Goal: Task Accomplishment & Management: Manage account settings

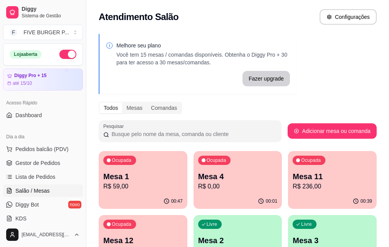
click at [124, 183] on p "R$ 59,00" at bounding box center [142, 186] width 79 height 9
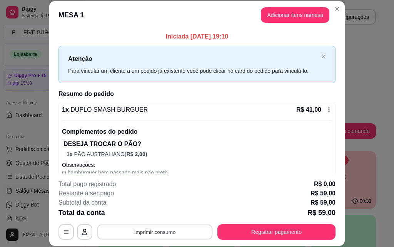
click at [163, 232] on button "Imprimir consumo" at bounding box center [155, 231] width 116 height 15
click at [166, 215] on button "IMPRESSORA" at bounding box center [155, 214] width 56 height 12
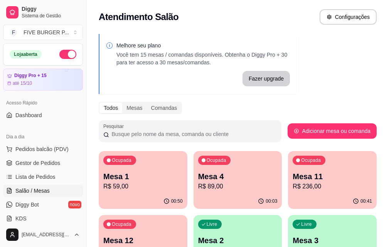
click at [121, 176] on p "Mesa 1" at bounding box center [142, 176] width 79 height 11
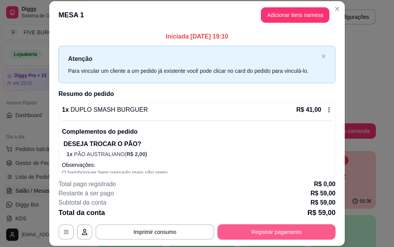
click at [233, 231] on button "Registrar pagamento" at bounding box center [277, 231] width 118 height 15
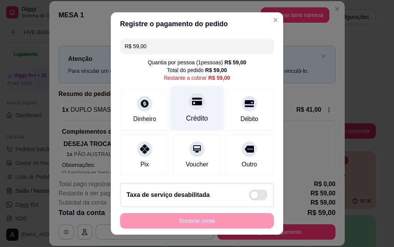
click at [189, 107] on div at bounding box center [197, 101] width 17 height 17
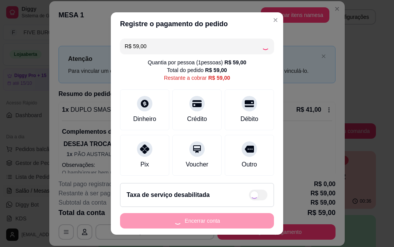
type input "R$ 0,00"
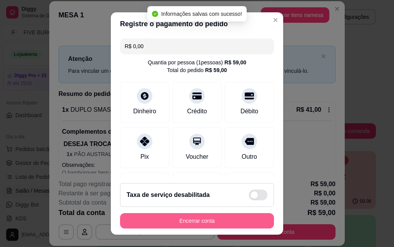
click at [194, 220] on button "Encerrar conta" at bounding box center [197, 220] width 154 height 15
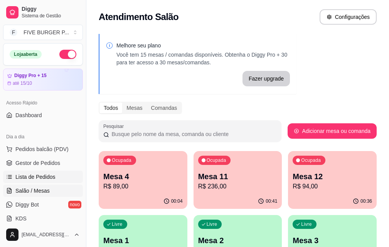
click at [17, 178] on span "Lista de Pedidos" at bounding box center [35, 177] width 40 height 8
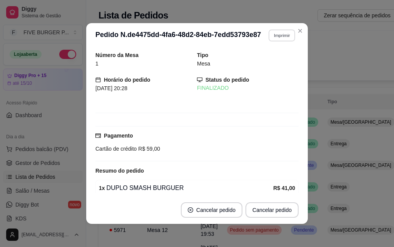
click at [271, 36] on button "Imprimir" at bounding box center [282, 35] width 27 height 12
click at [262, 65] on button "IMPRESSORA" at bounding box center [266, 62] width 54 height 12
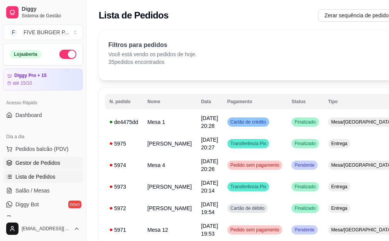
click at [35, 164] on span "Gestor de Pedidos" at bounding box center [37, 163] width 45 height 8
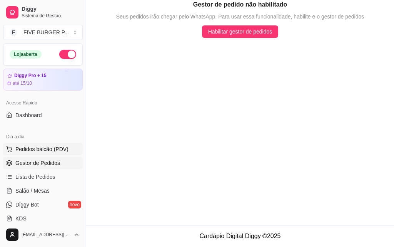
click at [36, 150] on span "Pedidos balcão (PDV)" at bounding box center [41, 149] width 53 height 8
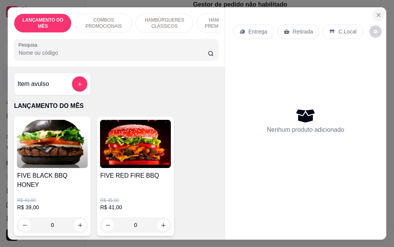
click at [377, 12] on icon "Close" at bounding box center [379, 15] width 6 height 6
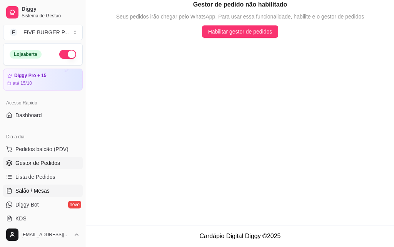
click at [45, 190] on span "Salão / Mesas" at bounding box center [32, 191] width 34 height 8
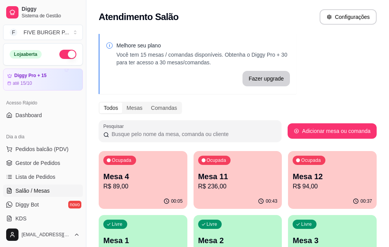
click at [202, 176] on p "Mesa 11" at bounding box center [237, 176] width 79 height 11
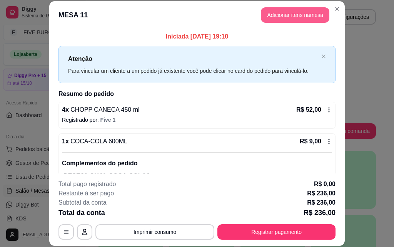
click at [317, 10] on button "Adicionar itens na mesa" at bounding box center [295, 14] width 69 height 15
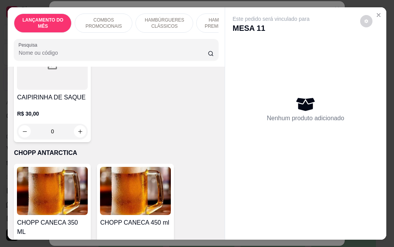
scroll to position [4468, 0]
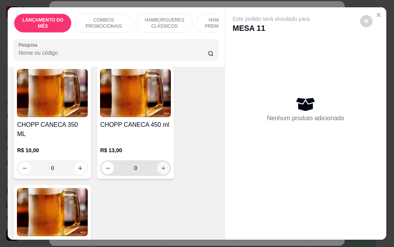
click at [157, 162] on button "increase-product-quantity" at bounding box center [163, 168] width 12 height 12
type input "1"
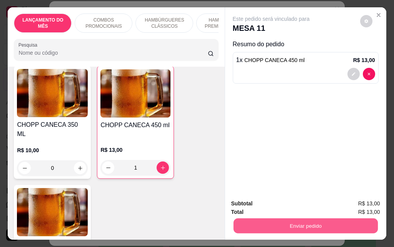
click at [262, 218] on button "Enviar pedido" at bounding box center [305, 225] width 144 height 15
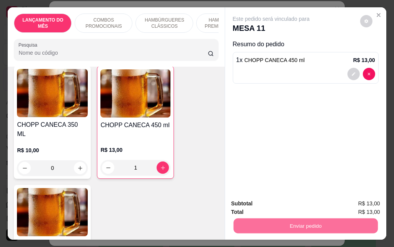
click at [374, 199] on button "Enviar pedido" at bounding box center [361, 203] width 44 height 15
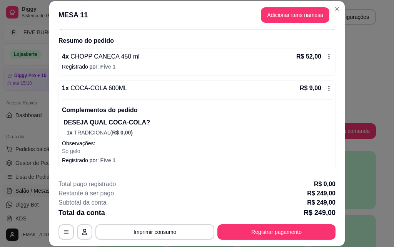
scroll to position [154, 0]
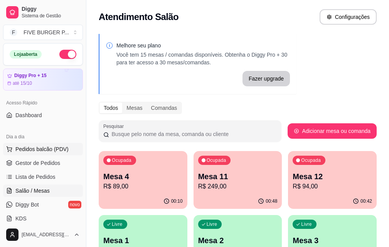
click at [50, 151] on span "Pedidos balcão (PDV)" at bounding box center [41, 149] width 53 height 8
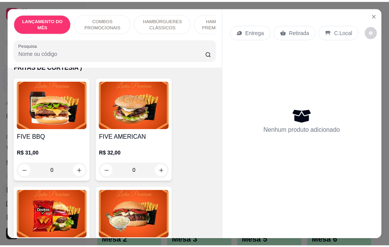
scroll to position [963, 0]
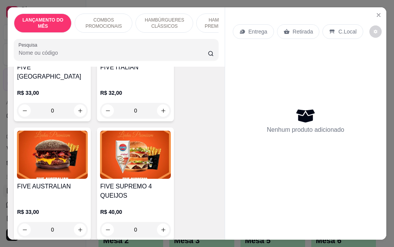
click at [159, 222] on div "0" at bounding box center [135, 229] width 71 height 15
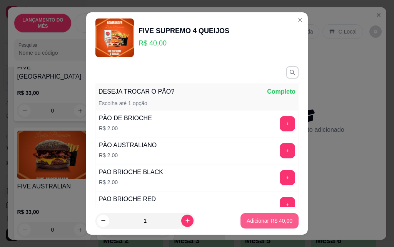
click at [253, 225] on button "Adicionar R$ 40,00" at bounding box center [270, 220] width 58 height 15
type input "1"
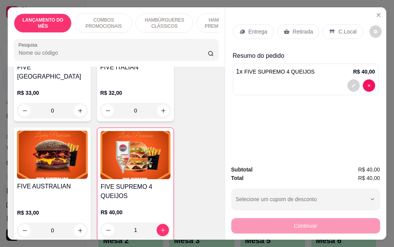
drag, startPoint x: 291, startPoint y: 27, endPoint x: 287, endPoint y: 36, distance: 9.9
click at [293, 28] on p "Retirada" at bounding box center [303, 32] width 20 height 8
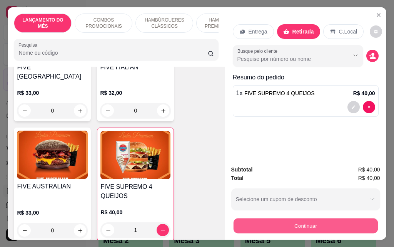
click at [282, 223] on button "Continuar" at bounding box center [305, 225] width 144 height 15
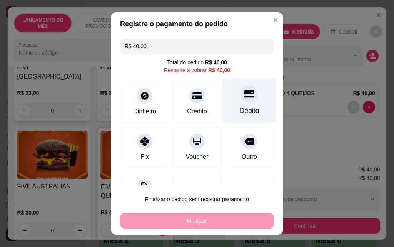
click at [240, 108] on div "Débito" at bounding box center [250, 111] width 20 height 10
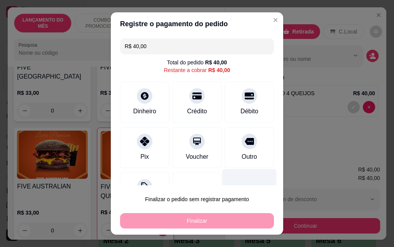
type input "R$ 0,00"
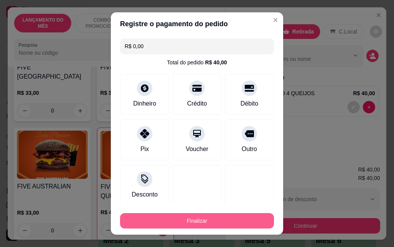
click at [217, 225] on button "Finalizar" at bounding box center [197, 220] width 154 height 15
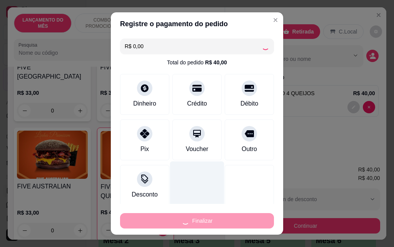
type input "0"
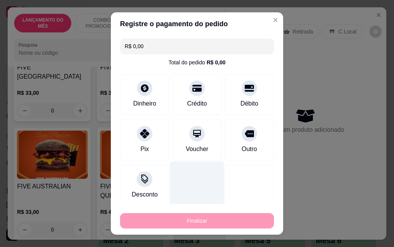
type input "-R$ 40,00"
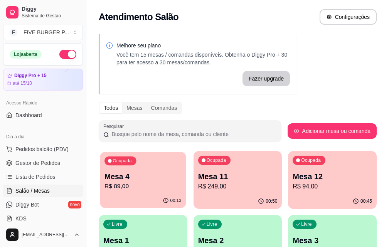
click at [114, 188] on p "R$ 89,00" at bounding box center [142, 186] width 77 height 9
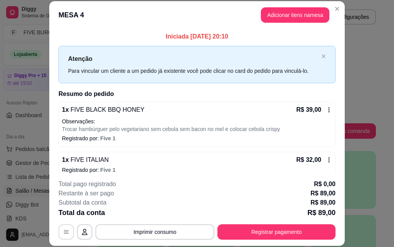
click at [63, 231] on icon "button" at bounding box center [66, 232] width 6 height 6
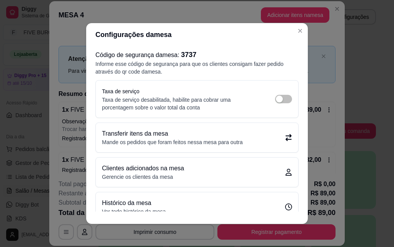
click at [284, 134] on div "Transferir itens da mesa Mande os pedidos que foram feitos nessa mesa para outra" at bounding box center [197, 137] width 203 height 29
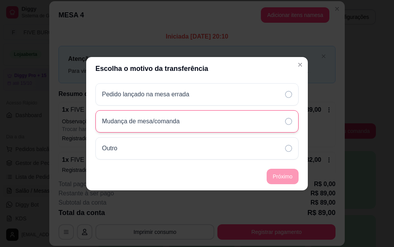
click at [241, 126] on div "Mudança de mesa/comanda" at bounding box center [197, 121] width 203 height 22
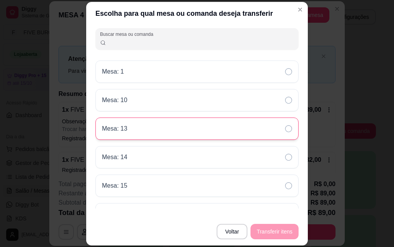
click at [248, 129] on div "Mesa: 13" at bounding box center [197, 128] width 203 height 22
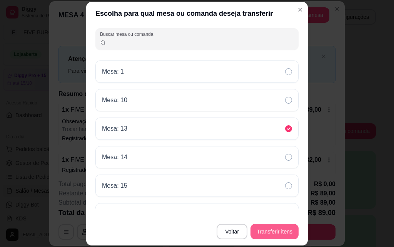
click at [287, 230] on button "Transferir itens" at bounding box center [275, 231] width 48 height 15
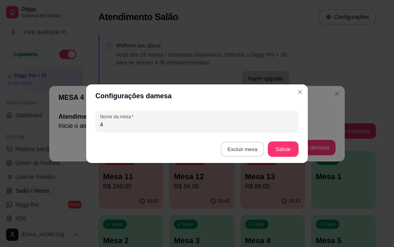
click at [250, 153] on button "Excluir mesa" at bounding box center [243, 148] width 44 height 15
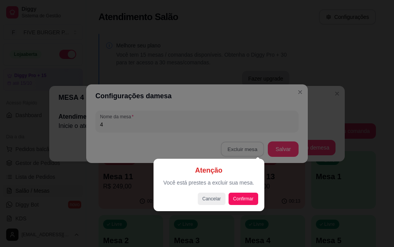
click at [271, 129] on div at bounding box center [197, 123] width 394 height 247
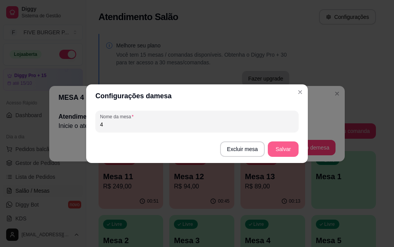
click at [284, 151] on button "Salvar" at bounding box center [283, 148] width 31 height 15
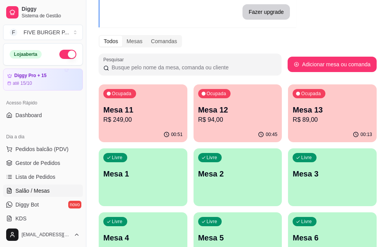
scroll to position [77, 0]
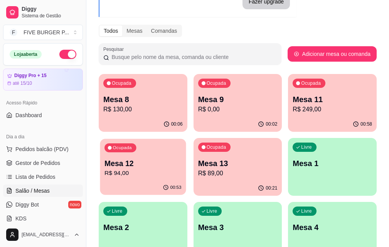
click at [181, 169] on p "R$ 94,00" at bounding box center [142, 173] width 77 height 9
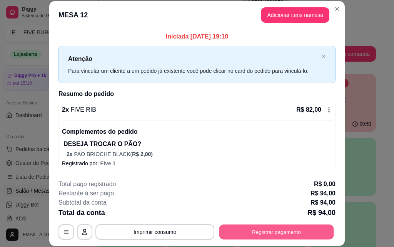
click at [282, 234] on button "Registrar pagamento" at bounding box center [277, 231] width 115 height 15
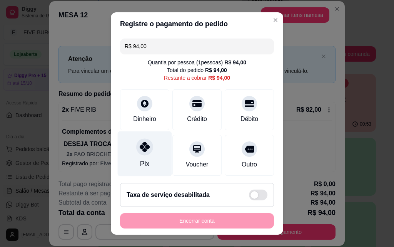
click at [137, 158] on div "Pix" at bounding box center [145, 153] width 54 height 45
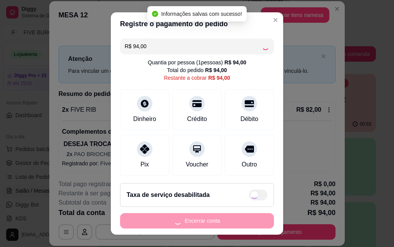
type input "R$ 0,00"
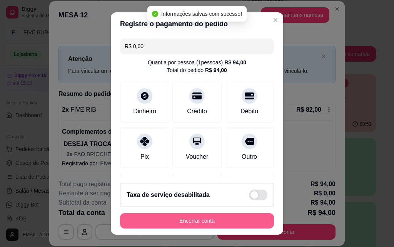
click at [174, 224] on button "Encerrar conta" at bounding box center [197, 220] width 154 height 15
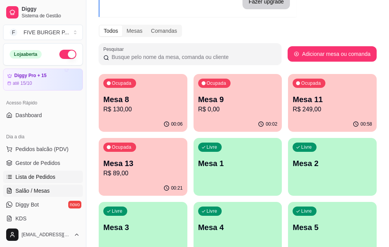
drag, startPoint x: 34, startPoint y: 179, endPoint x: 50, endPoint y: 176, distance: 15.7
click at [35, 179] on span "Lista de Pedidos" at bounding box center [35, 177] width 40 height 8
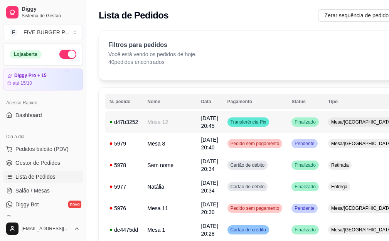
click at [232, 117] on td "Transferência Pix" at bounding box center [255, 122] width 64 height 22
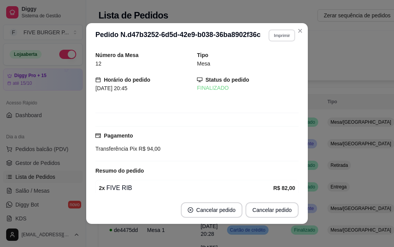
click at [269, 38] on button "Imprimir" at bounding box center [282, 35] width 27 height 12
click at [269, 59] on button "IMPRESSORA" at bounding box center [272, 59] width 45 height 10
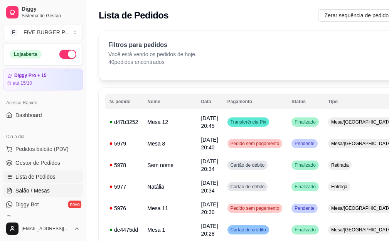
click at [44, 193] on span "Salão / Mesas" at bounding box center [32, 191] width 34 height 8
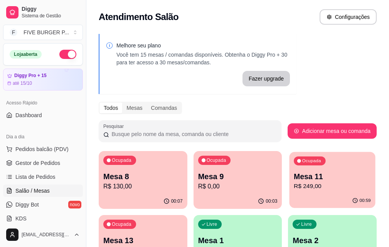
click at [293, 182] on p "R$ 249,00" at bounding box center [331, 186] width 77 height 9
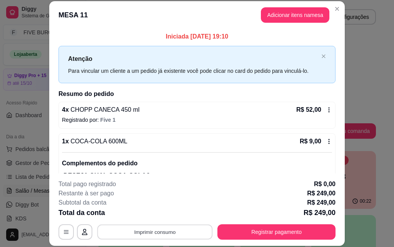
click at [174, 230] on button "Imprimir consumo" at bounding box center [155, 231] width 116 height 15
click at [171, 214] on button "IMPRESSORA" at bounding box center [155, 214] width 56 height 12
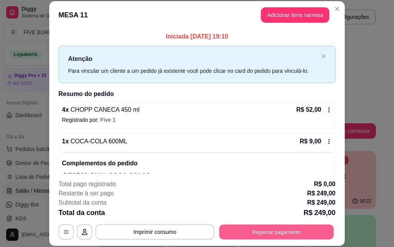
click at [241, 234] on button "Registrar pagamento" at bounding box center [277, 231] width 115 height 15
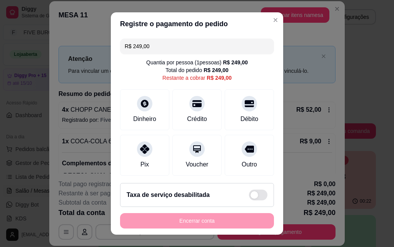
drag, startPoint x: 155, startPoint y: 46, endPoint x: 67, endPoint y: 49, distance: 88.2
click at [67, 49] on div "Registre o pagamento do pedido R$ 249,00 Quantia por pessoa ( 1 pessoas) R$ 249…" at bounding box center [197, 123] width 394 height 247
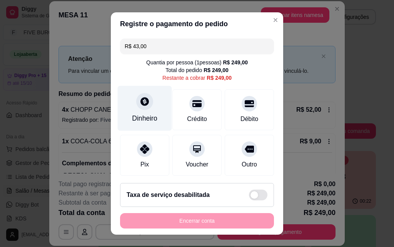
type input "R$ 43,00"
click at [144, 107] on div at bounding box center [144, 101] width 17 height 17
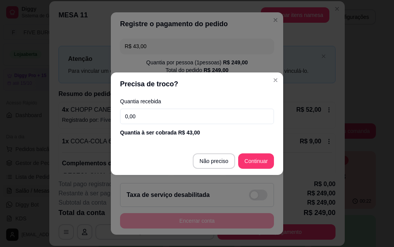
click at [208, 118] on input "0,00" at bounding box center [197, 116] width 154 height 15
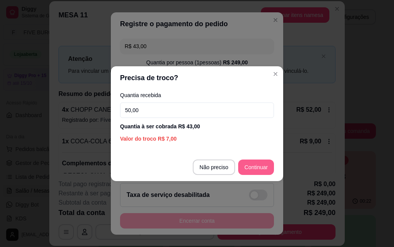
type input "50,00"
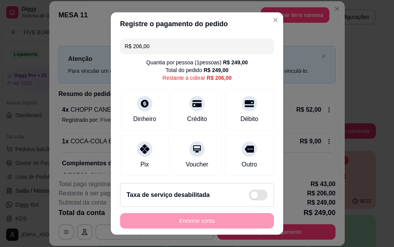
drag, startPoint x: 150, startPoint y: 50, endPoint x: 2, endPoint y: 23, distance: 150.2
click at [2, 23] on div "Registre o pagamento do pedido R$ 206,00 Quantia por pessoa ( 1 pessoas) R$ 249…" at bounding box center [197, 123] width 394 height 247
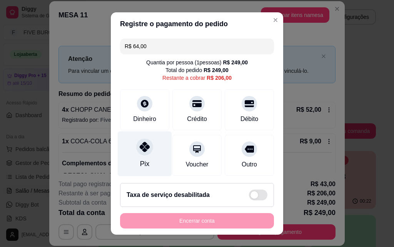
click at [142, 167] on div "Pix" at bounding box center [144, 164] width 9 height 10
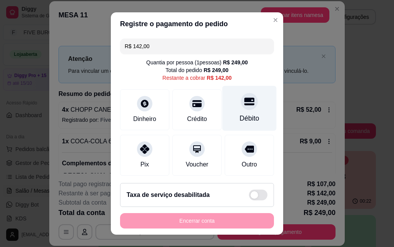
click at [231, 111] on div "Débito" at bounding box center [250, 108] width 54 height 45
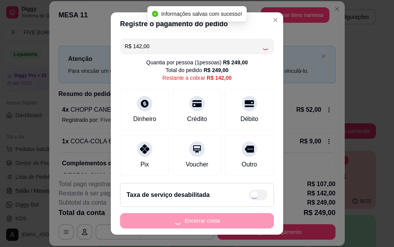
type input "R$ 0,00"
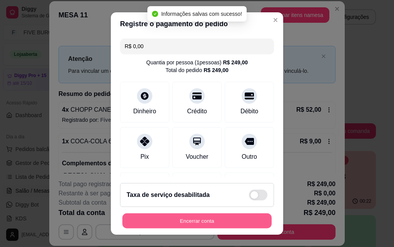
click at [196, 222] on button "Encerrar conta" at bounding box center [196, 220] width 149 height 15
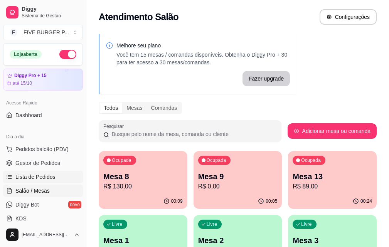
click at [34, 174] on span "Lista de Pedidos" at bounding box center [35, 177] width 40 height 8
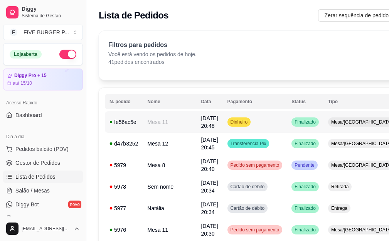
click at [231, 122] on span "Dinheiro" at bounding box center [239, 122] width 20 height 6
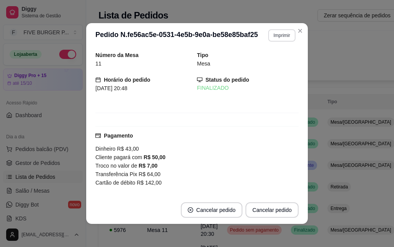
click at [282, 35] on button "Imprimir" at bounding box center [281, 35] width 27 height 12
click at [274, 60] on button "IMPRESSORA" at bounding box center [266, 62] width 54 height 12
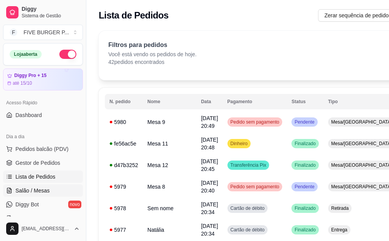
click at [37, 189] on span "Salão / Mesas" at bounding box center [32, 191] width 34 height 8
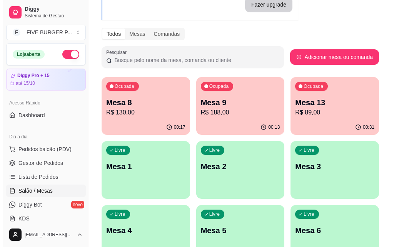
scroll to position [77, 0]
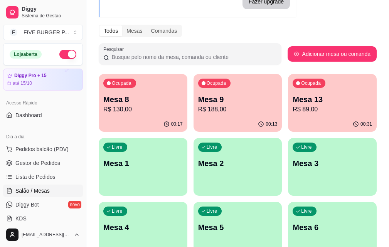
click at [187, 202] on div "Livre Mesa 4" at bounding box center [143, 226] width 89 height 49
click at [292, 104] on p "Mesa 13" at bounding box center [331, 99] width 79 height 11
click at [292, 108] on p "R$ 89,00" at bounding box center [331, 109] width 79 height 9
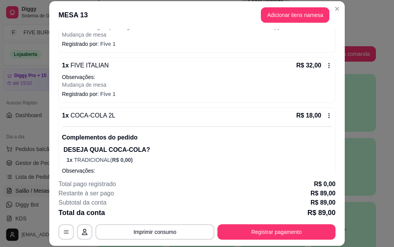
scroll to position [116, 0]
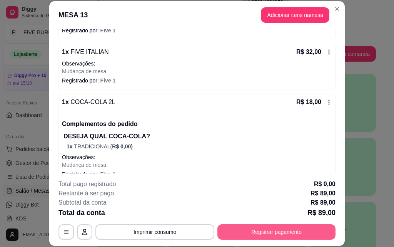
click at [255, 228] on button "Registrar pagamento" at bounding box center [277, 231] width 118 height 15
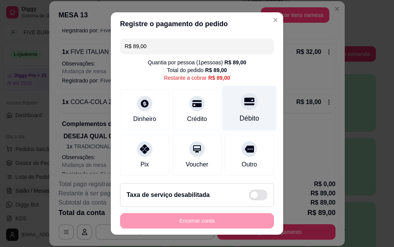
click at [227, 111] on div "Débito" at bounding box center [250, 108] width 54 height 45
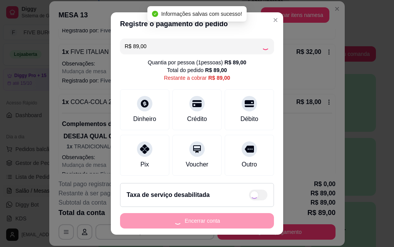
type input "R$ 0,00"
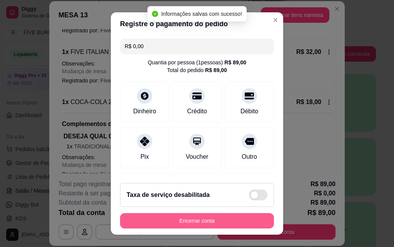
click at [207, 223] on button "Encerrar conta" at bounding box center [197, 220] width 154 height 15
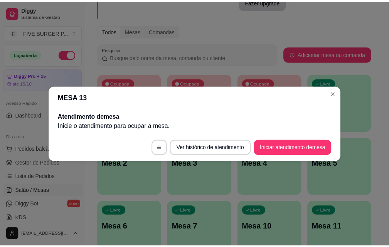
scroll to position [0, 0]
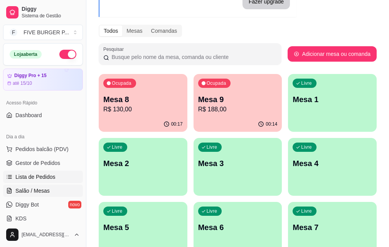
click at [57, 176] on link "Lista de Pedidos" at bounding box center [43, 177] width 80 height 12
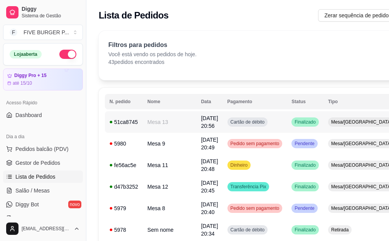
click at [323, 122] on td "Mesa/[GEOGRAPHIC_DATA]" at bounding box center [361, 122] width 76 height 22
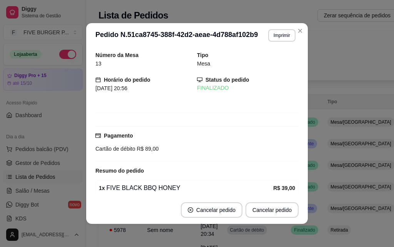
click at [272, 39] on button "Imprimir" at bounding box center [281, 35] width 27 height 12
click at [272, 64] on button "IMPRESSORA" at bounding box center [272, 59] width 45 height 10
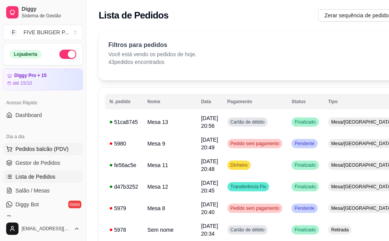
click at [44, 147] on span "Pedidos balcão (PDV)" at bounding box center [41, 149] width 53 height 8
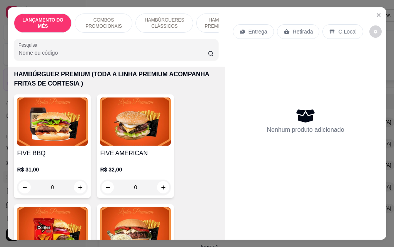
scroll to position [770, 0]
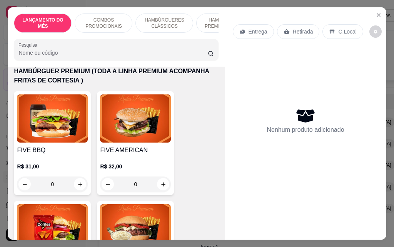
click at [161, 176] on div "0" at bounding box center [135, 183] width 71 height 15
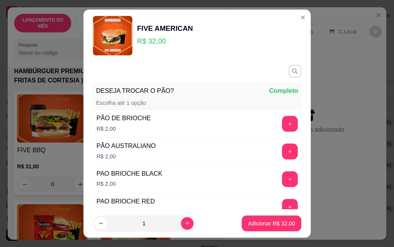
click at [161, 168] on div "PAO BRIOCHE BLACK R$ 2,00 +" at bounding box center [197, 179] width 209 height 28
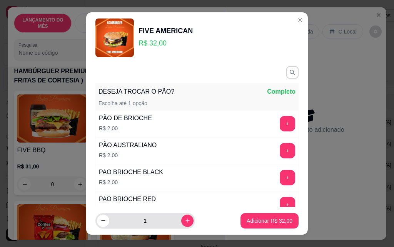
click at [185, 221] on icon "increase-product-quantity" at bounding box center [188, 221] width 6 height 6
type input "3"
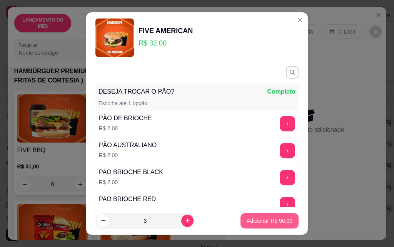
click at [241, 219] on button "Adicionar R$ 96,00" at bounding box center [270, 220] width 58 height 15
type input "3"
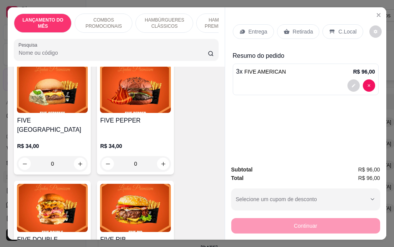
scroll to position [1155, 0]
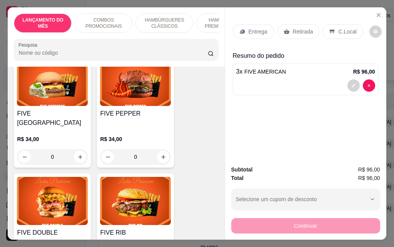
click at [163, 149] on div "0" at bounding box center [135, 156] width 71 height 15
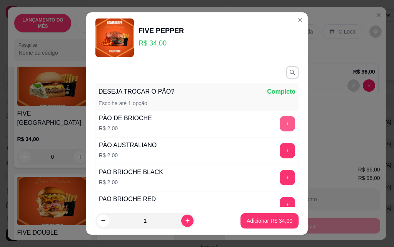
click at [280, 130] on button "+" at bounding box center [287, 123] width 15 height 15
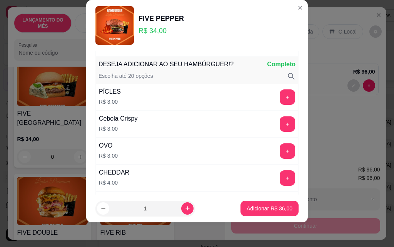
scroll to position [155, 0]
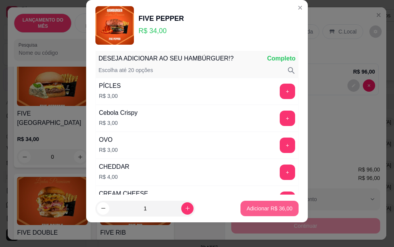
click at [247, 201] on button "Adicionar R$ 36,00" at bounding box center [270, 208] width 58 height 15
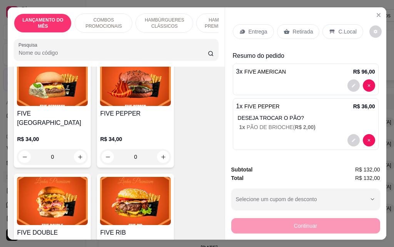
click at [258, 28] on p "Entrega" at bounding box center [258, 32] width 19 height 8
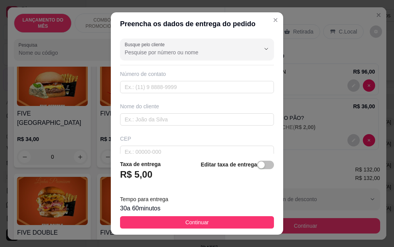
scroll to position [39, 0]
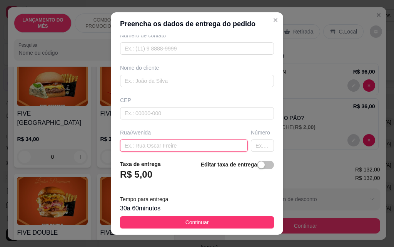
click at [161, 145] on input "text" at bounding box center [184, 145] width 128 height 12
type input "[PERSON_NAME]"
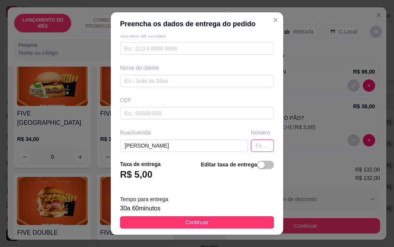
click at [251, 144] on input "text" at bounding box center [262, 145] width 23 height 12
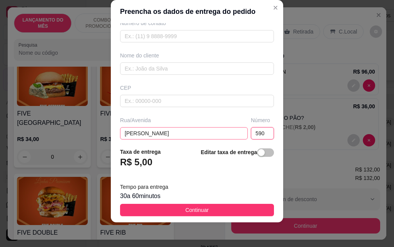
scroll to position [77, 0]
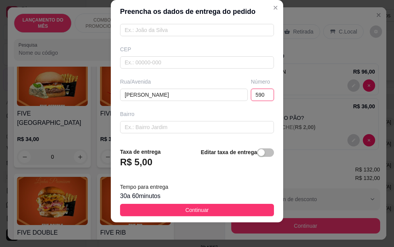
type input "590"
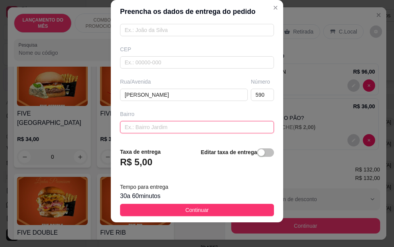
click at [163, 126] on input "text" at bounding box center [197, 127] width 154 height 12
type input "centro"
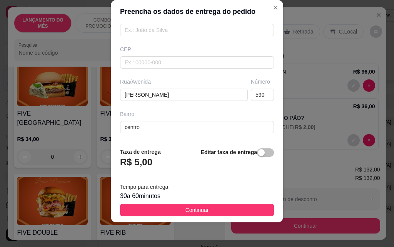
click at [176, 210] on button "Continuar" at bounding box center [197, 210] width 154 height 12
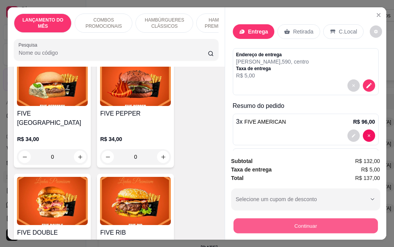
click at [310, 225] on button "Continuar" at bounding box center [305, 225] width 144 height 15
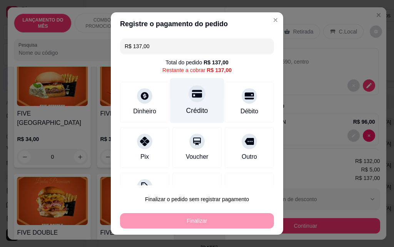
drag, startPoint x: 191, startPoint y: 96, endPoint x: 189, endPoint y: 104, distance: 8.9
click at [192, 96] on icon at bounding box center [197, 94] width 10 height 8
type input "R$ 0,00"
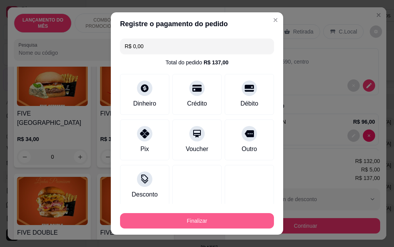
click at [196, 221] on button "Finalizar" at bounding box center [197, 220] width 154 height 15
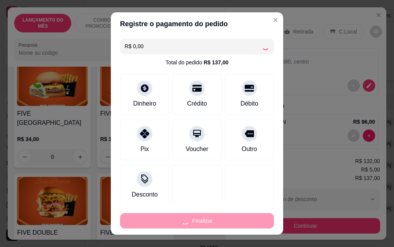
type input "0"
type input "-R$ 137,00"
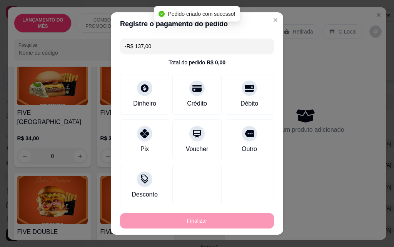
scroll to position [1155, 0]
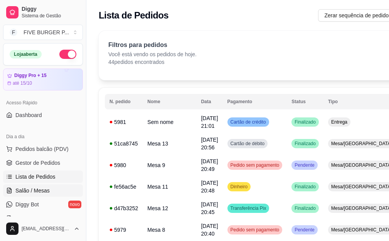
click at [43, 188] on span "Salão / Mesas" at bounding box center [32, 191] width 34 height 8
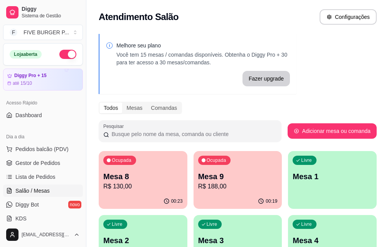
click at [198, 176] on p "Mesa 9" at bounding box center [237, 176] width 79 height 11
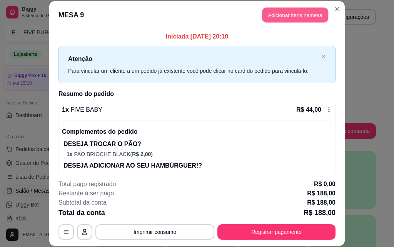
click at [288, 15] on button "Adicionar itens na mesa" at bounding box center [295, 15] width 66 height 15
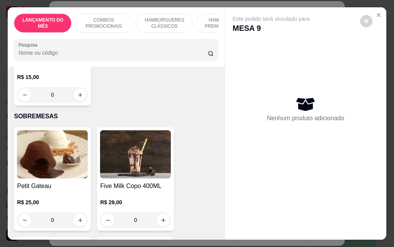
scroll to position [4660, 0]
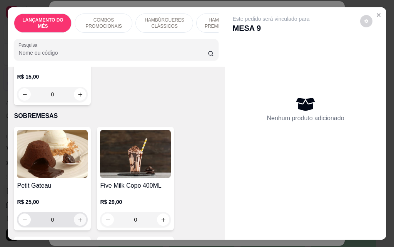
click at [80, 217] on icon "increase-product-quantity" at bounding box center [80, 220] width 6 height 6
type input "1"
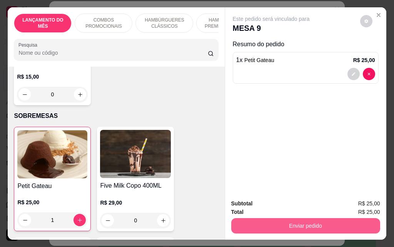
click at [328, 225] on button "Enviar pedido" at bounding box center [305, 225] width 149 height 15
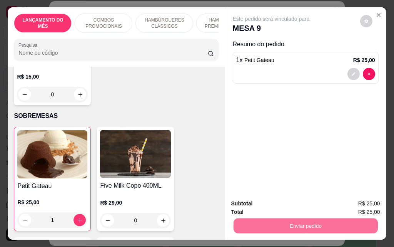
click at [349, 204] on button "Enviar pedido" at bounding box center [360, 203] width 42 height 14
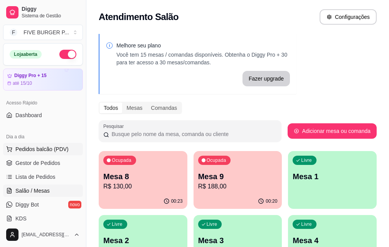
click at [52, 149] on span "Pedidos balcão (PDV)" at bounding box center [41, 149] width 53 height 8
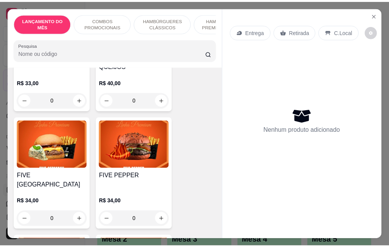
scroll to position [1117, 0]
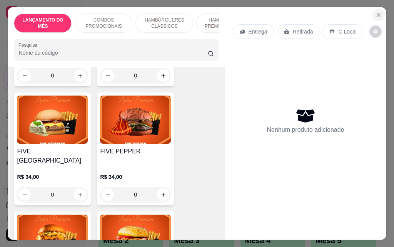
click at [378, 9] on button "Close" at bounding box center [379, 15] width 12 height 12
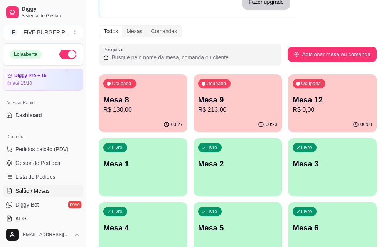
scroll to position [77, 0]
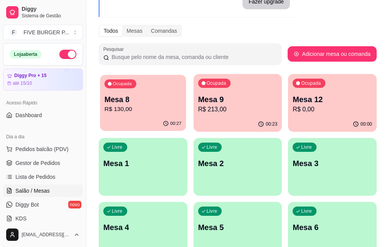
click at [141, 102] on p "Mesa 8" at bounding box center [142, 99] width 77 height 10
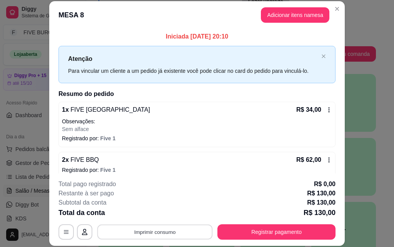
click at [176, 237] on button "Imprimir consumo" at bounding box center [155, 231] width 116 height 15
click at [156, 210] on button "IMPRESSORA" at bounding box center [154, 214] width 54 height 12
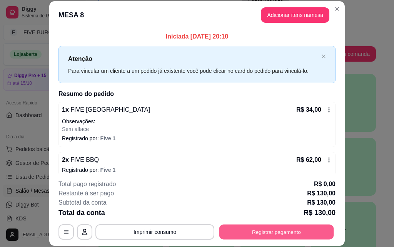
click at [296, 236] on button "Registrar pagamento" at bounding box center [277, 231] width 115 height 15
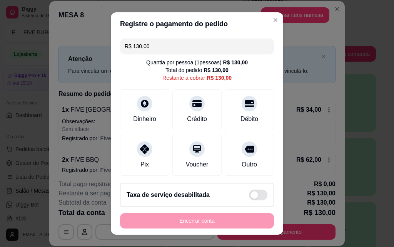
drag, startPoint x: 174, startPoint y: 42, endPoint x: 41, endPoint y: 54, distance: 133.4
click at [43, 55] on div "Registre o pagamento do pedido R$ 130,00 Quantia por pessoa ( 1 pessoas) R$ 130…" at bounding box center [197, 123] width 394 height 247
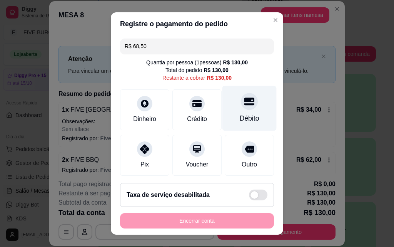
click at [226, 113] on div "Débito" at bounding box center [250, 108] width 54 height 45
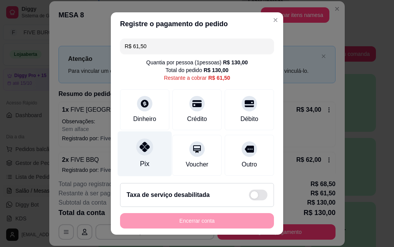
click at [140, 147] on icon at bounding box center [145, 147] width 10 height 10
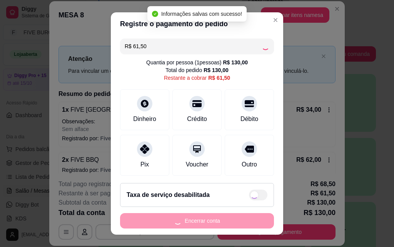
type input "R$ 0,00"
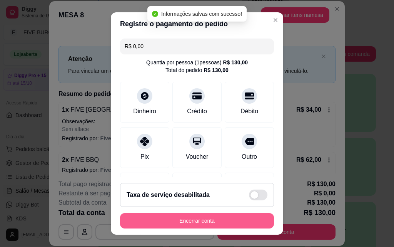
click at [232, 220] on button "Encerrar conta" at bounding box center [197, 220] width 154 height 15
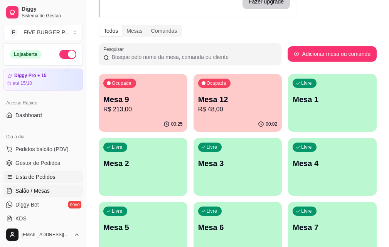
click at [44, 176] on span "Lista de Pedidos" at bounding box center [35, 177] width 40 height 8
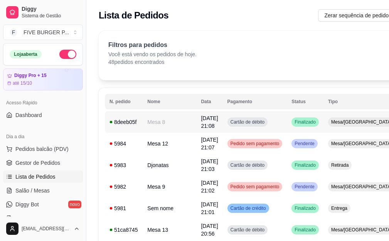
click at [261, 127] on td "Cartão de débito" at bounding box center [255, 122] width 64 height 22
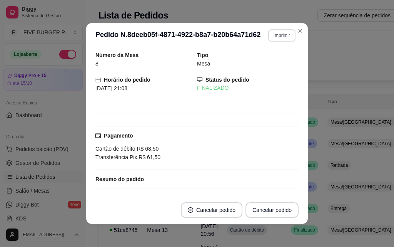
click at [273, 34] on button "Imprimir" at bounding box center [281, 35] width 27 height 12
click at [272, 65] on button "IMPRESSORA" at bounding box center [266, 62] width 54 height 12
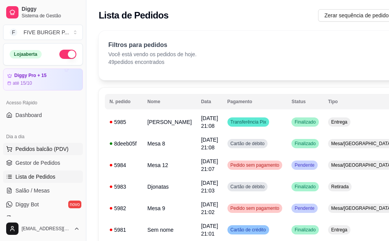
click at [46, 151] on span "Pedidos balcão (PDV)" at bounding box center [41, 149] width 53 height 8
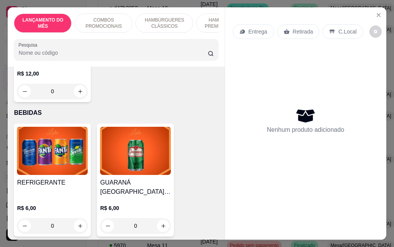
scroll to position [3004, 0]
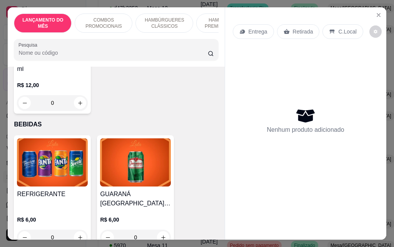
click at [75, 230] on div "0" at bounding box center [52, 237] width 71 height 15
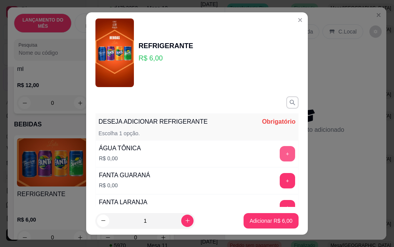
click at [280, 154] on button "+" at bounding box center [287, 153] width 15 height 15
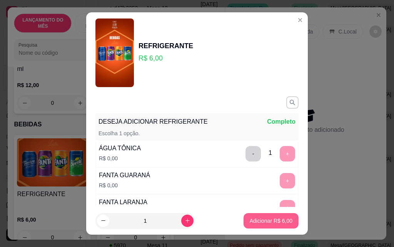
click at [261, 223] on p "Adicionar R$ 6,00" at bounding box center [271, 221] width 43 height 8
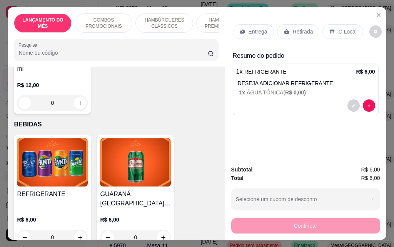
click at [305, 30] on p "Retirada" at bounding box center [303, 32] width 20 height 8
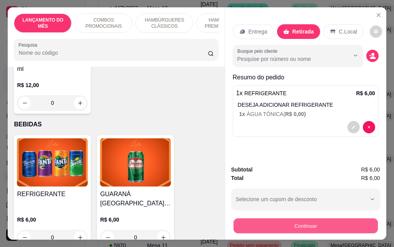
click at [310, 226] on button "Continuar" at bounding box center [305, 225] width 144 height 15
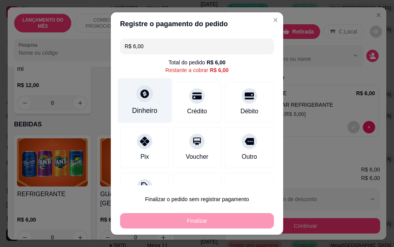
click at [140, 107] on div "Dinheiro" at bounding box center [144, 111] width 25 height 10
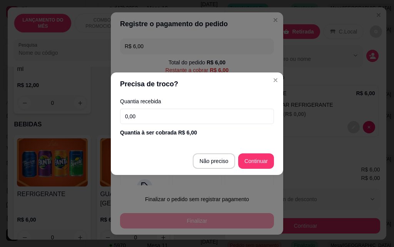
drag, startPoint x: 158, startPoint y: 114, endPoint x: 134, endPoint y: 117, distance: 24.1
click at [134, 117] on input "0,00" at bounding box center [197, 116] width 154 height 15
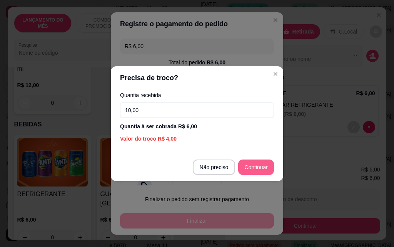
type input "10,00"
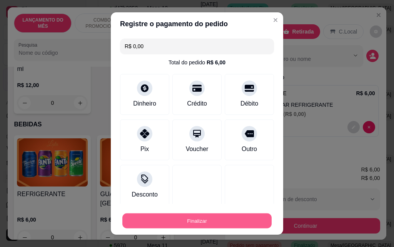
click at [235, 226] on button "Finalizar" at bounding box center [196, 220] width 149 height 15
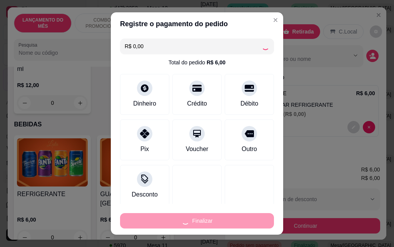
type input "-R$ 6,00"
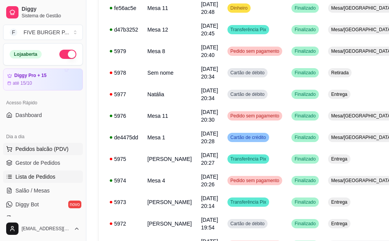
click at [44, 148] on span "Pedidos balcão (PDV)" at bounding box center [41, 149] width 53 height 8
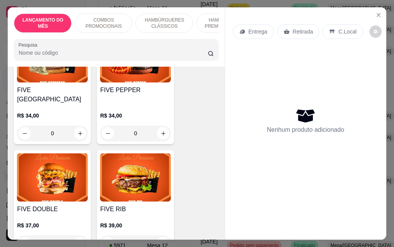
scroll to position [1194, 0]
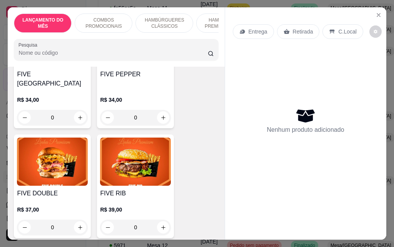
click at [79, 220] on div "0" at bounding box center [52, 227] width 71 height 15
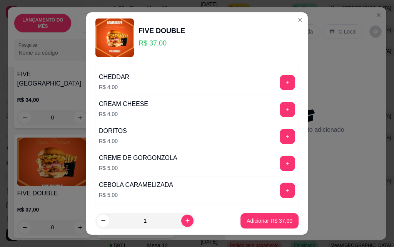
scroll to position [270, 0]
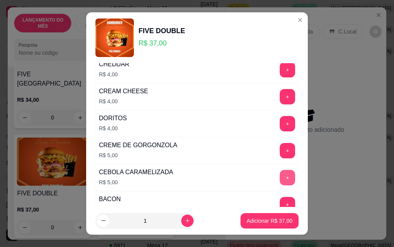
click at [280, 180] on button "+" at bounding box center [287, 177] width 15 height 15
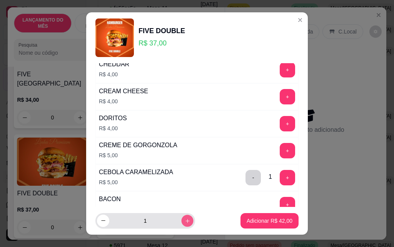
click at [185, 222] on icon "increase-product-quantity" at bounding box center [188, 221] width 6 height 6
type input "2"
click at [280, 178] on button "+" at bounding box center [287, 177] width 15 height 15
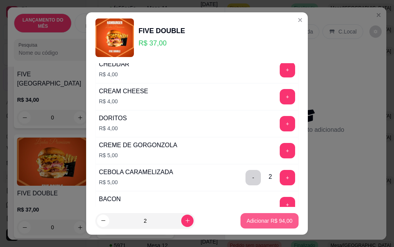
click at [259, 223] on p "Adicionar R$ 94,00" at bounding box center [270, 221] width 46 height 8
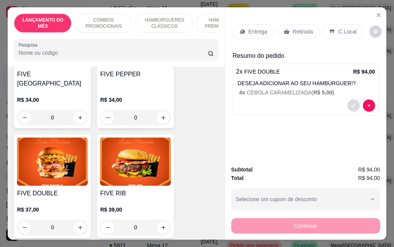
click at [352, 103] on icon "decrease-product-quantity" at bounding box center [354, 105] width 5 height 5
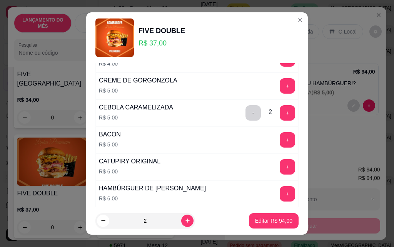
scroll to position [347, 0]
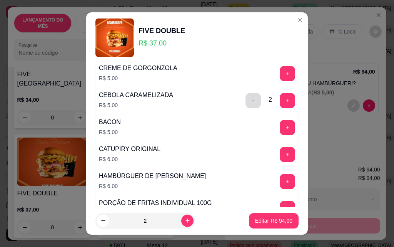
click at [246, 102] on button "-" at bounding box center [253, 100] width 15 height 15
click at [256, 218] on p "Editar R$ 84,00" at bounding box center [273, 221] width 37 height 8
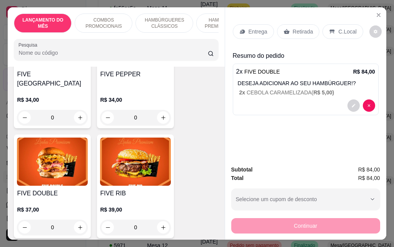
click at [256, 34] on div "Entrega" at bounding box center [253, 31] width 41 height 15
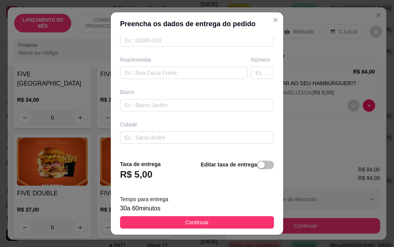
scroll to position [116, 0]
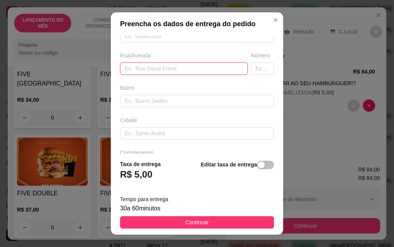
click at [154, 63] on input "text" at bounding box center [184, 68] width 128 height 12
type input "benedito [PERSON_NAME]"
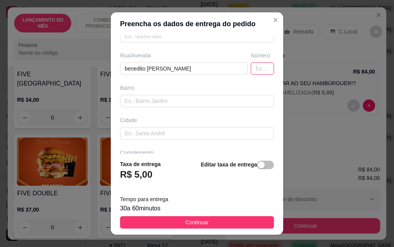
click at [251, 71] on input "text" at bounding box center [262, 68] width 23 height 12
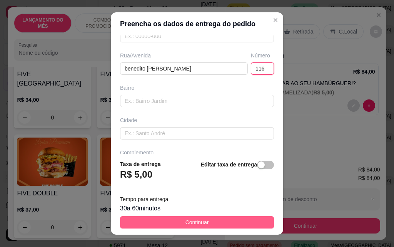
type input "116"
drag, startPoint x: 208, startPoint y: 224, endPoint x: 222, endPoint y: 217, distance: 15.3
click at [208, 224] on button "Continuar" at bounding box center [197, 222] width 154 height 12
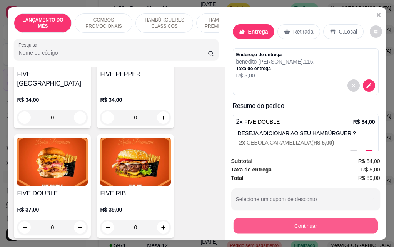
click at [303, 223] on button "Continuar" at bounding box center [305, 225] width 144 height 15
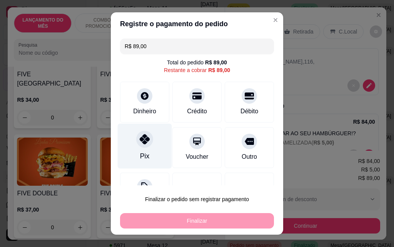
drag, startPoint x: 148, startPoint y: 138, endPoint x: 143, endPoint y: 128, distance: 10.9
click at [148, 138] on div "Pix" at bounding box center [145, 146] width 54 height 45
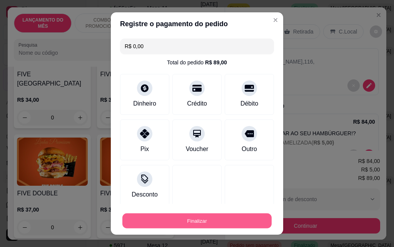
click at [199, 219] on button "Finalizar" at bounding box center [196, 220] width 149 height 15
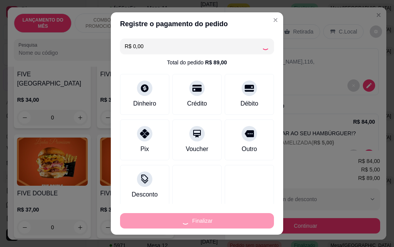
type input "-R$ 89,00"
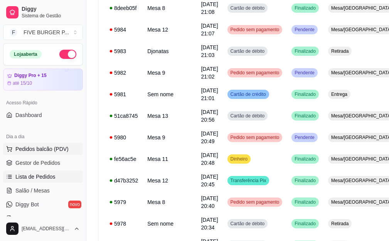
click at [36, 148] on span "Pedidos balcão (PDV)" at bounding box center [41, 149] width 53 height 8
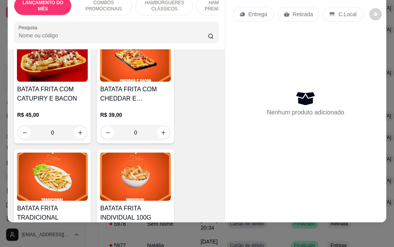
scroll to position [2619, 0]
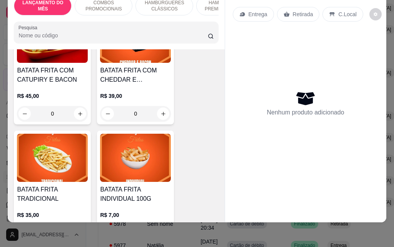
click at [162, 225] on div "0" at bounding box center [135, 232] width 71 height 15
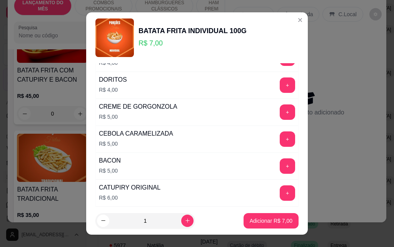
scroll to position [193, 0]
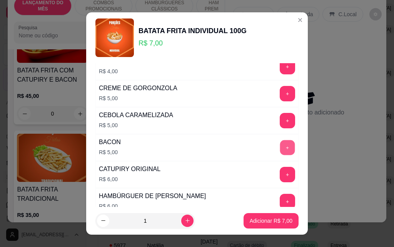
click at [280, 152] on button "+" at bounding box center [287, 147] width 15 height 15
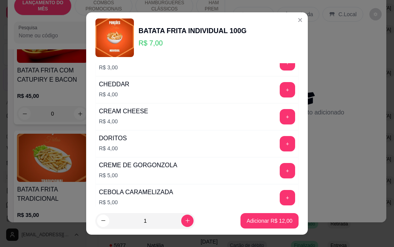
scroll to position [77, 0]
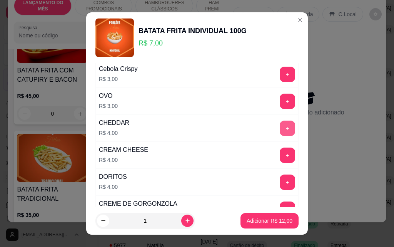
click at [280, 131] on button "+" at bounding box center [287, 128] width 15 height 15
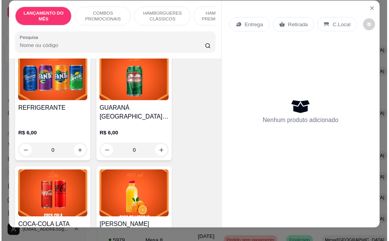
scroll to position [0, 0]
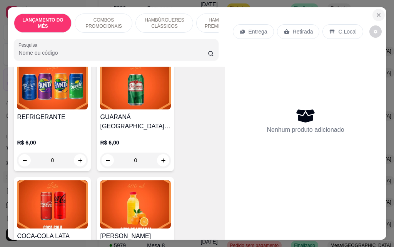
click at [376, 12] on icon "Close" at bounding box center [379, 15] width 6 height 6
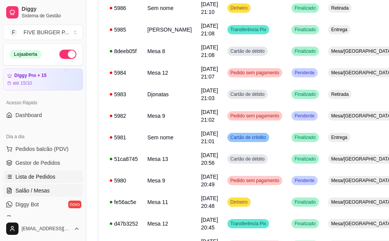
click at [30, 193] on span "Salão / Mesas" at bounding box center [32, 191] width 34 height 8
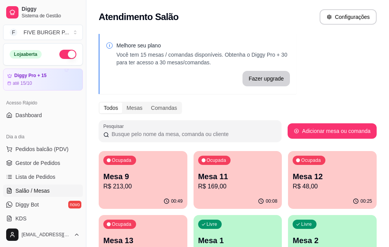
click at [112, 184] on p "R$ 213,00" at bounding box center [142, 186] width 79 height 9
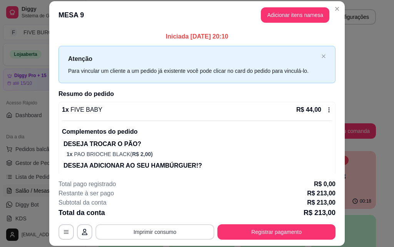
click at [137, 233] on button "Imprimir consumo" at bounding box center [155, 231] width 119 height 15
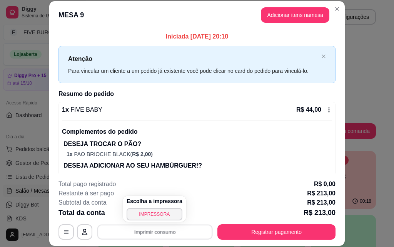
click at [154, 221] on div "Escolha a impressora IMPRESSORA" at bounding box center [155, 209] width 64 height 26
click at [161, 215] on button "IMPRESSORA" at bounding box center [154, 214] width 54 height 12
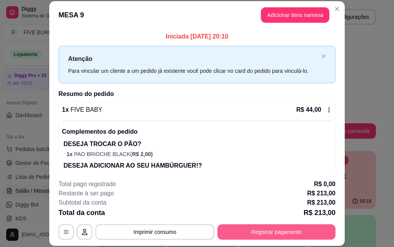
click at [267, 236] on button "Registrar pagamento" at bounding box center [277, 231] width 118 height 15
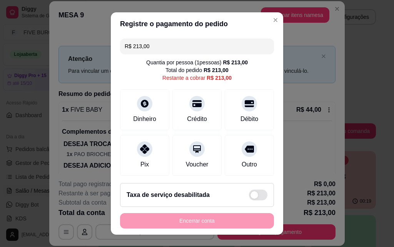
drag, startPoint x: 169, startPoint y: 43, endPoint x: 0, endPoint y: 49, distance: 169.2
click at [0, 49] on div "Registre o pagamento do pedido R$ 213,00 Quantia por pessoa ( 1 pessoas) R$ 213…" at bounding box center [197, 123] width 394 height 247
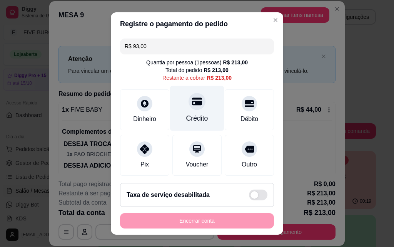
click at [201, 117] on div "Crédito" at bounding box center [197, 108] width 54 height 45
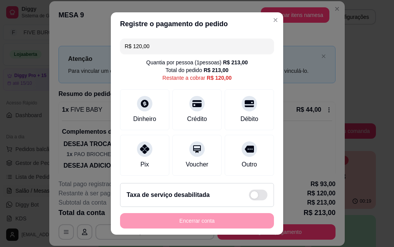
drag, startPoint x: 151, startPoint y: 47, endPoint x: 0, endPoint y: 65, distance: 152.1
click at [0, 65] on div "Registre o pagamento do pedido R$ 120,00 Quantia por pessoa ( 1 pessoas) R$ 213…" at bounding box center [197, 123] width 394 height 247
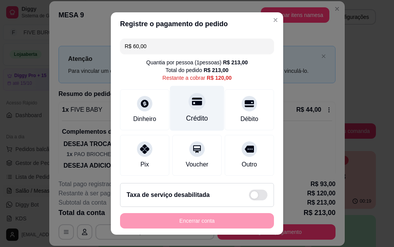
click at [192, 106] on icon at bounding box center [197, 101] width 10 height 10
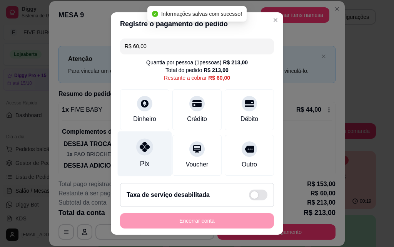
click at [149, 150] on div "Pix" at bounding box center [145, 153] width 54 height 45
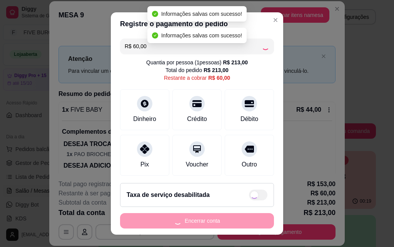
type input "R$ 0,00"
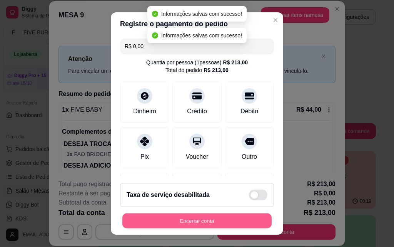
click at [184, 223] on button "Encerrar conta" at bounding box center [196, 220] width 149 height 15
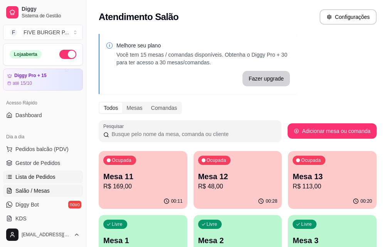
click at [39, 174] on span "Lista de Pedidos" at bounding box center [35, 177] width 40 height 8
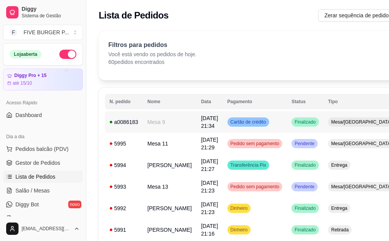
click at [201, 122] on span "[DATE] 21:34" at bounding box center [209, 122] width 17 height 14
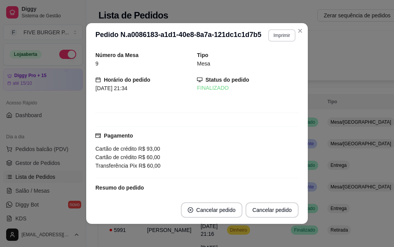
click at [272, 37] on button "Imprimir" at bounding box center [281, 35] width 27 height 12
click at [267, 55] on div "Escolha a impressora IMPRESSORA" at bounding box center [266, 57] width 64 height 26
click at [263, 61] on button "IMPRESSORA" at bounding box center [266, 62] width 54 height 12
click at [281, 43] on header "**********" at bounding box center [197, 35] width 222 height 25
click at [280, 35] on button "Imprimir" at bounding box center [281, 35] width 27 height 12
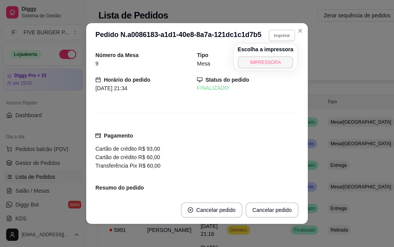
click at [262, 65] on button "IMPRESSORA" at bounding box center [266, 62] width 56 height 12
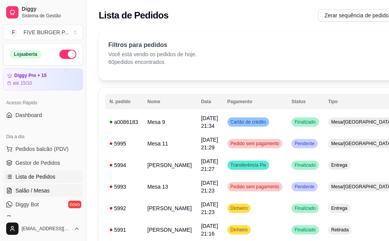
click at [26, 194] on span "Salão / Mesas" at bounding box center [32, 191] width 34 height 8
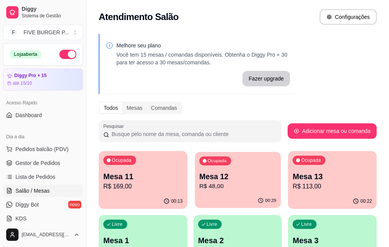
click at [202, 172] on p "Mesa 12" at bounding box center [237, 176] width 77 height 10
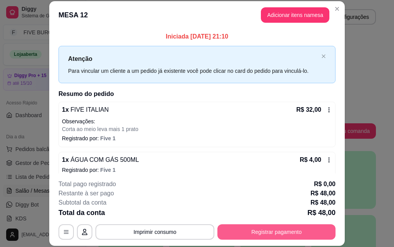
click at [266, 231] on button "Registrar pagamento" at bounding box center [277, 231] width 118 height 15
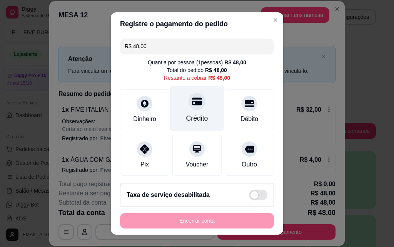
drag, startPoint x: 194, startPoint y: 116, endPoint x: 194, endPoint y: 123, distance: 7.7
click at [194, 116] on div "Crédito" at bounding box center [197, 118] width 22 height 10
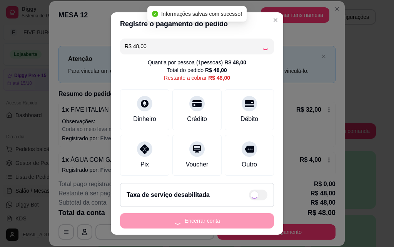
type input "R$ 0,00"
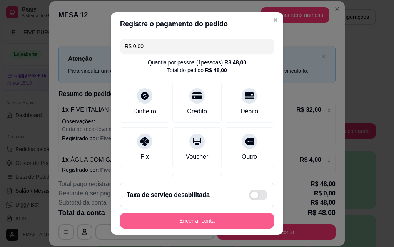
click at [257, 221] on button "Encerrar conta" at bounding box center [197, 220] width 154 height 15
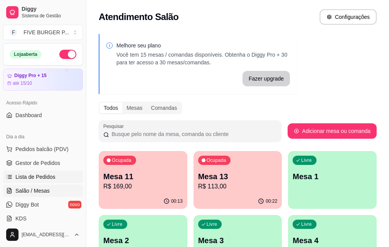
click at [38, 174] on span "Lista de Pedidos" at bounding box center [35, 177] width 40 height 8
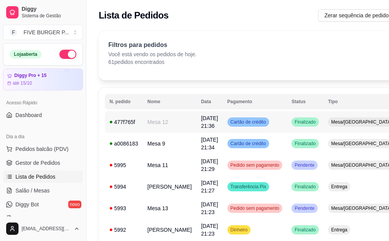
click at [258, 125] on td "Cartão de crédito" at bounding box center [255, 122] width 64 height 22
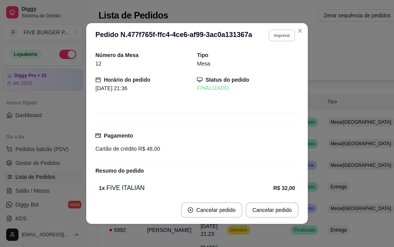
click at [278, 35] on button "Imprimir" at bounding box center [282, 35] width 27 height 12
click at [270, 64] on button "IMPRESSORA" at bounding box center [266, 62] width 56 height 12
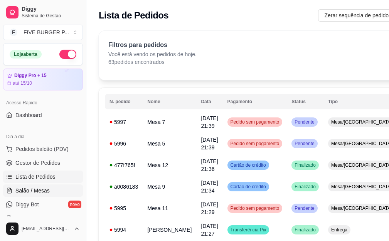
click at [45, 192] on span "Salão / Mesas" at bounding box center [32, 191] width 34 height 8
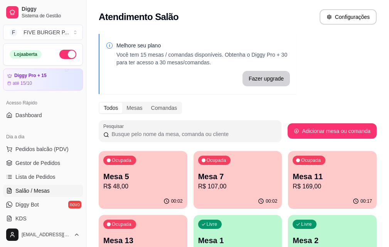
click at [212, 180] on p "Mesa 7" at bounding box center [237, 176] width 79 height 11
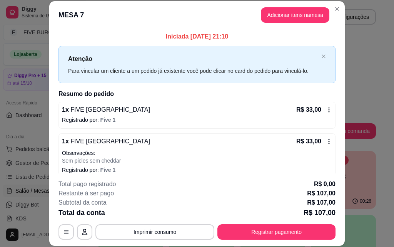
scroll to position [122, 0]
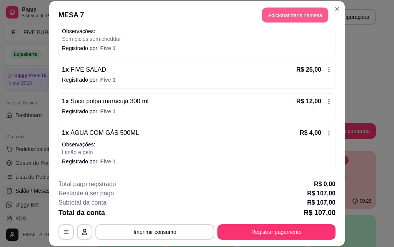
click at [292, 18] on button "Adicionar itens na mesa" at bounding box center [295, 15] width 66 height 15
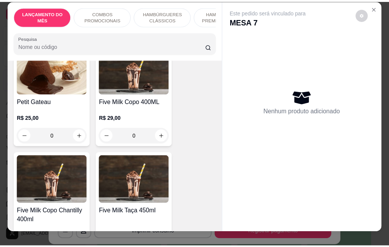
scroll to position [0, 0]
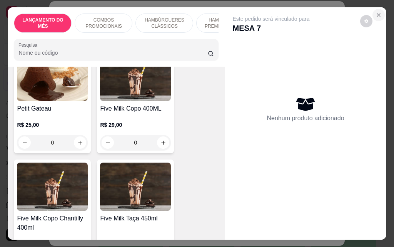
click at [373, 12] on button "Close" at bounding box center [379, 15] width 12 height 12
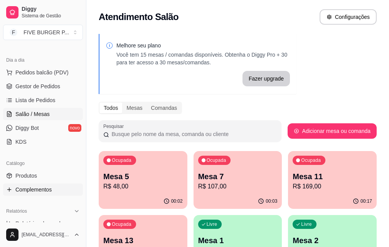
scroll to position [77, 0]
click at [47, 174] on link "Produtos" at bounding box center [43, 175] width 80 height 12
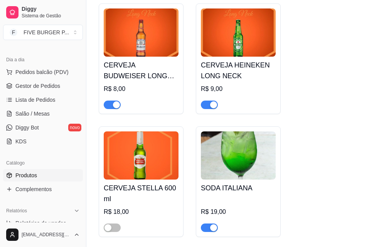
scroll to position [4891, 0]
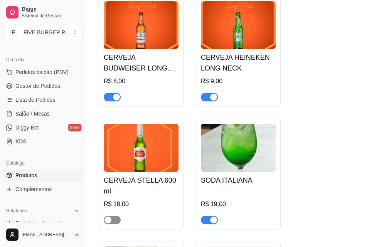
click at [111, 216] on div "button" at bounding box center [107, 219] width 7 height 7
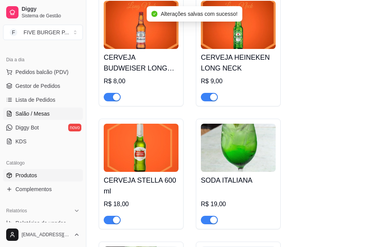
click at [52, 108] on link "Salão / Mesas" at bounding box center [43, 113] width 80 height 12
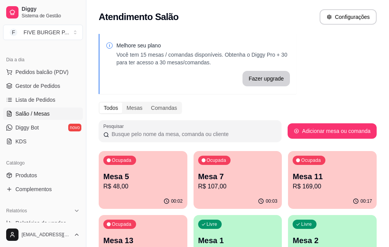
click at [198, 174] on p "Mesa 7" at bounding box center [237, 176] width 79 height 11
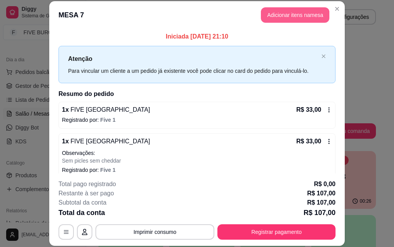
click at [292, 12] on button "Adicionar itens na mesa" at bounding box center [295, 14] width 69 height 15
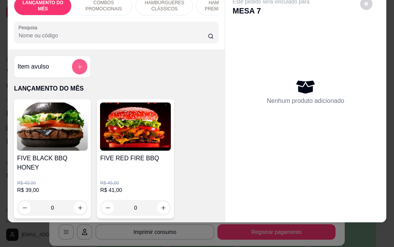
click at [77, 65] on icon "add-separate-item" at bounding box center [80, 67] width 6 height 6
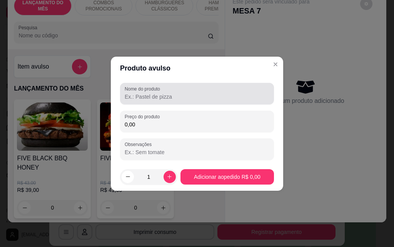
click at [162, 99] on input "Nome do produto" at bounding box center [197, 97] width 145 height 8
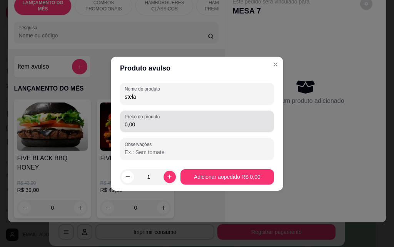
type input "stela"
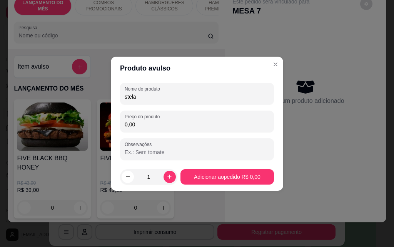
click at [145, 127] on input "0,00" at bounding box center [197, 125] width 145 height 8
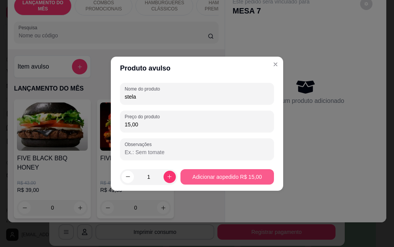
type input "15,00"
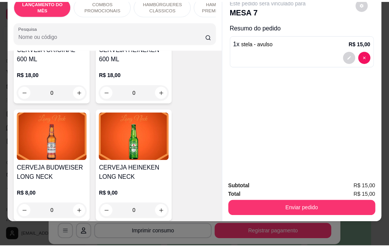
scroll to position [4044, 0]
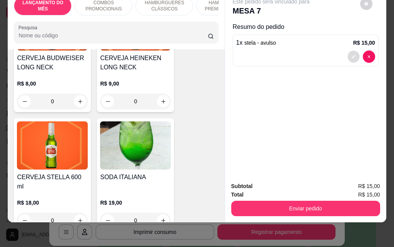
click at [350, 51] on button "decrease-product-quantity" at bounding box center [354, 57] width 12 height 12
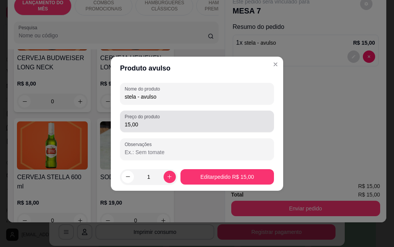
click at [192, 130] on div "Preço do produto 15,00" at bounding box center [197, 122] width 154 height 22
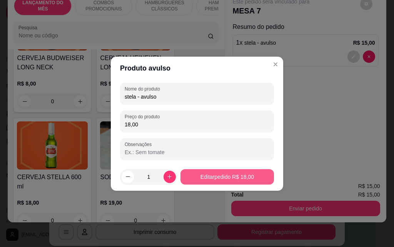
type input "18,00"
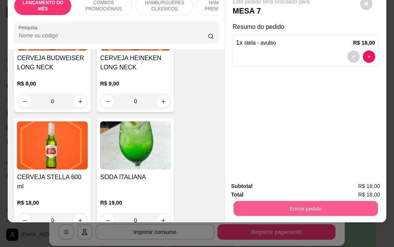
click at [273, 201] on button "Enviar pedido" at bounding box center [305, 208] width 144 height 15
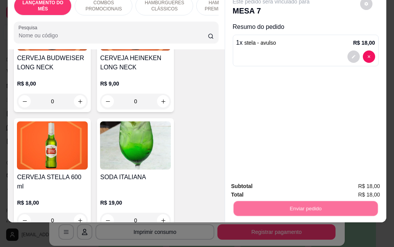
click at [296, 183] on button "Registrar cliente" at bounding box center [308, 183] width 49 height 14
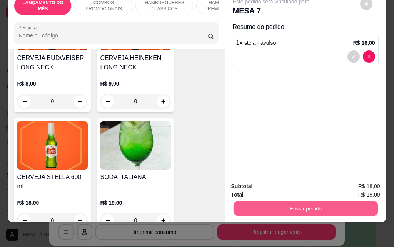
click at [301, 201] on button "Enviar pedido" at bounding box center [305, 208] width 144 height 15
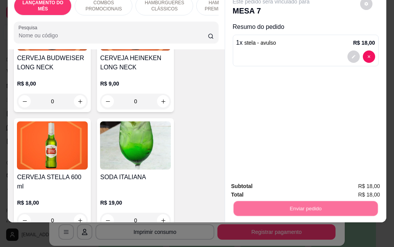
click at [360, 178] on button "Enviar pedido" at bounding box center [360, 183] width 42 height 14
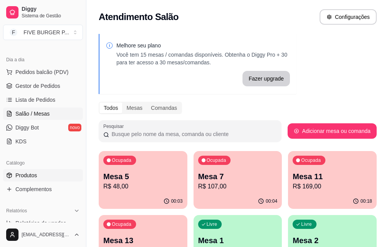
click at [53, 179] on link "Produtos" at bounding box center [43, 175] width 80 height 12
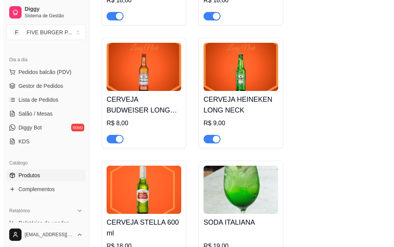
scroll to position [4853, 0]
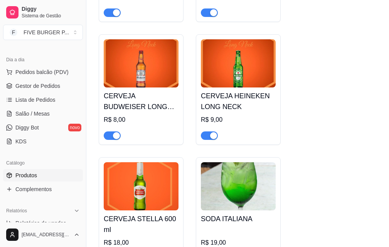
click at [103, 180] on div "CERVEJA STELLA 600 ml R$ 18,00" at bounding box center [141, 212] width 85 height 111
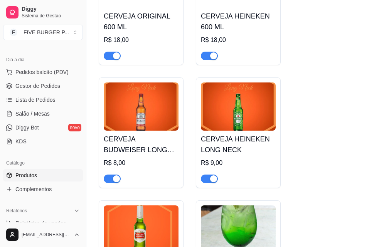
scroll to position [4887, 0]
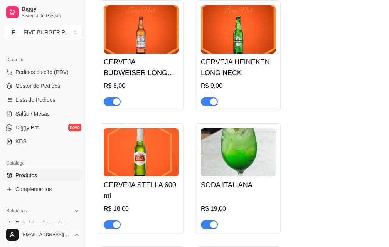
click at [110, 220] on span "button" at bounding box center [112, 224] width 17 height 8
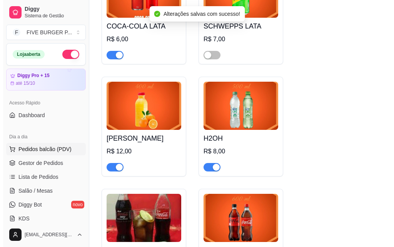
scroll to position [3962, 0]
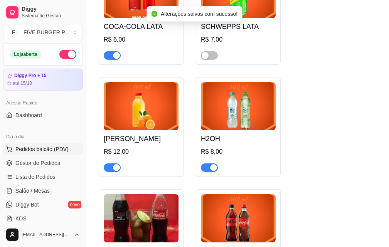
drag, startPoint x: 40, startPoint y: 147, endPoint x: 102, endPoint y: 38, distance: 125.5
click at [40, 146] on span "Pedidos balcão (PDV)" at bounding box center [41, 149] width 53 height 8
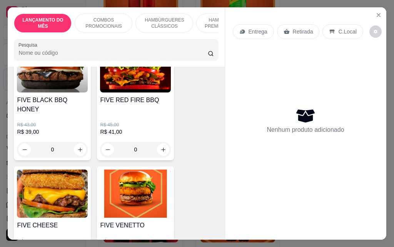
scroll to position [231, 0]
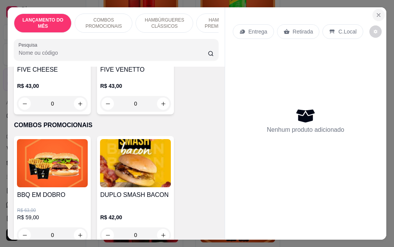
click at [377, 12] on icon "Close" at bounding box center [379, 15] width 6 height 6
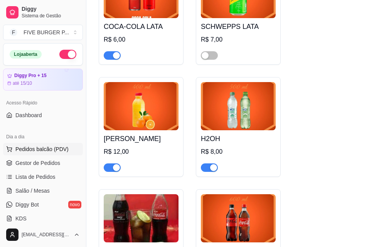
click at [38, 152] on span "Pedidos balcão (PDV)" at bounding box center [41, 149] width 53 height 8
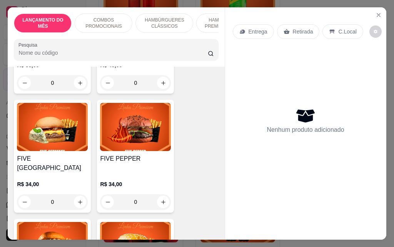
scroll to position [1117, 0]
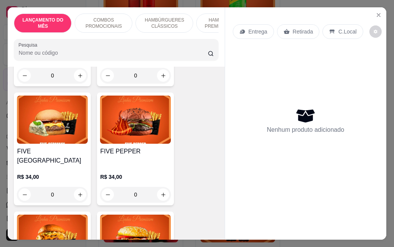
click at [79, 187] on div "0" at bounding box center [52, 194] width 71 height 15
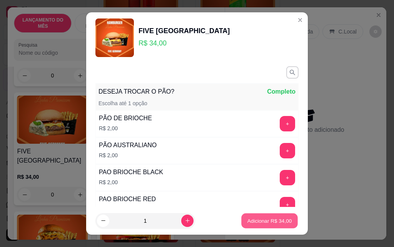
click at [258, 223] on p "Adicionar R$ 34,00" at bounding box center [270, 220] width 45 height 7
type input "1"
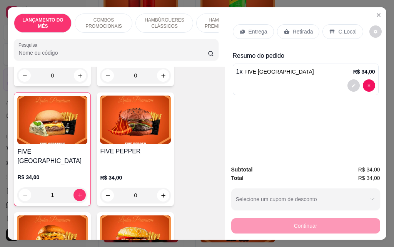
scroll to position [1117, 0]
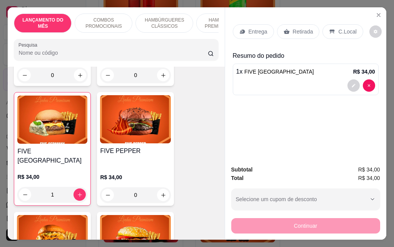
click at [263, 29] on p "Entrega" at bounding box center [258, 32] width 19 height 8
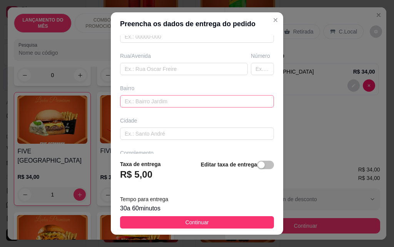
scroll to position [116, 0]
click at [151, 64] on input "text" at bounding box center [184, 68] width 128 height 12
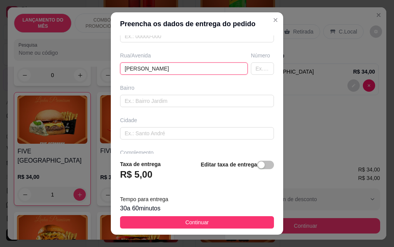
type input "[PERSON_NAME]"
click at [253, 66] on input "text" at bounding box center [262, 68] width 23 height 12
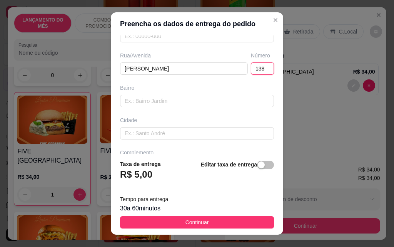
type input "138"
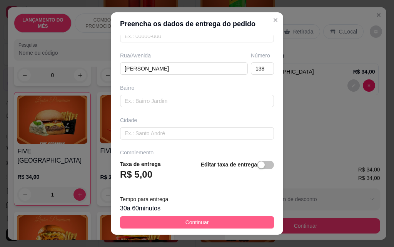
click at [190, 225] on span "Continuar" at bounding box center [197, 222] width 23 height 8
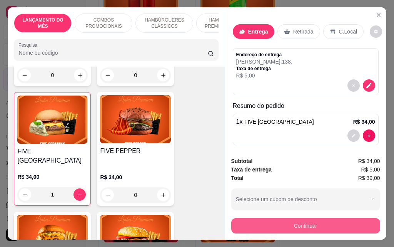
click at [285, 220] on button "Continuar" at bounding box center [305, 225] width 149 height 15
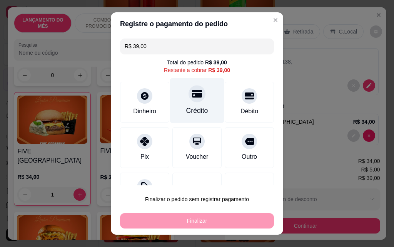
click at [198, 103] on div "Crédito" at bounding box center [197, 100] width 54 height 45
type input "R$ 0,00"
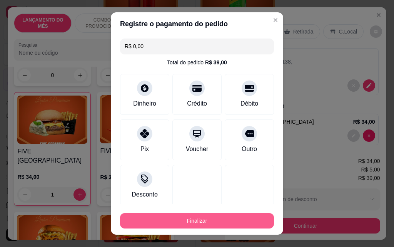
click at [202, 226] on button "Finalizar" at bounding box center [197, 220] width 154 height 15
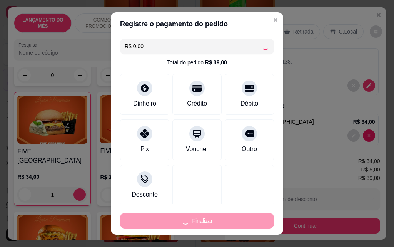
type input "0"
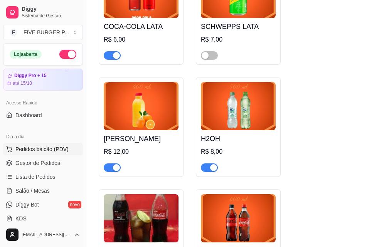
click at [43, 149] on span "Pedidos balcão (PDV)" at bounding box center [41, 149] width 53 height 8
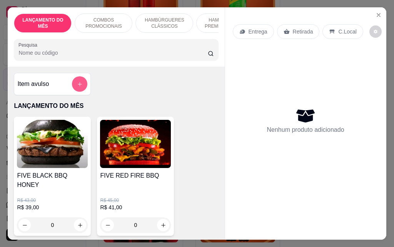
click at [77, 92] on button "add-separate-item" at bounding box center [79, 83] width 15 height 15
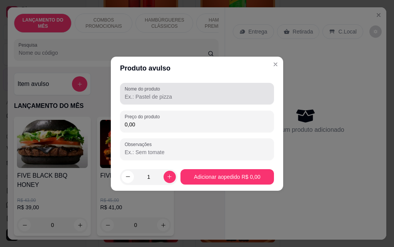
click at [173, 96] on input "Nome do produto" at bounding box center [197, 97] width 145 height 8
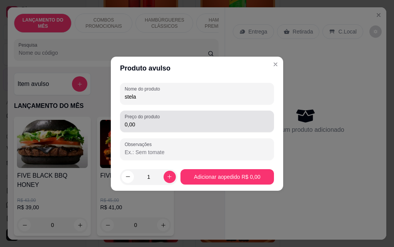
type input "stela"
drag, startPoint x: 158, startPoint y: 117, endPoint x: 153, endPoint y: 123, distance: 7.4
click at [158, 119] on label "Preço do produto" at bounding box center [144, 116] width 38 height 7
click at [158, 121] on input "0,00" at bounding box center [197, 125] width 145 height 8
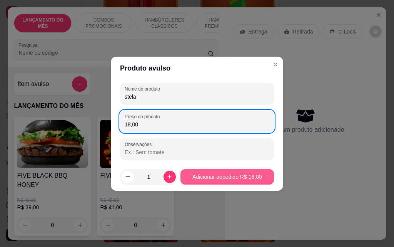
type input "18,00"
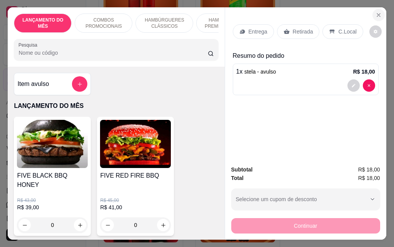
click at [377, 15] on button "Close" at bounding box center [379, 15] width 12 height 12
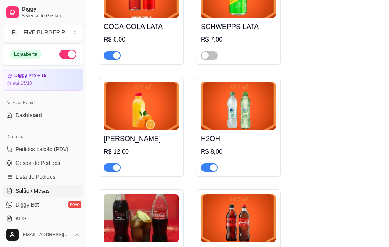
click at [42, 188] on span "Salão / Mesas" at bounding box center [32, 191] width 34 height 8
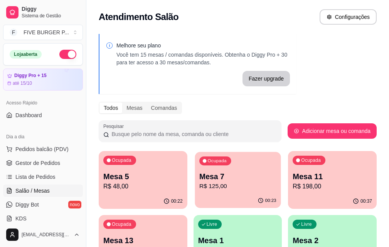
click at [199, 176] on p "Mesa 7" at bounding box center [237, 176] width 77 height 10
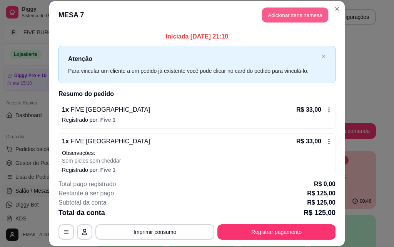
click at [276, 17] on button "Adicionar itens na mesa" at bounding box center [295, 15] width 66 height 15
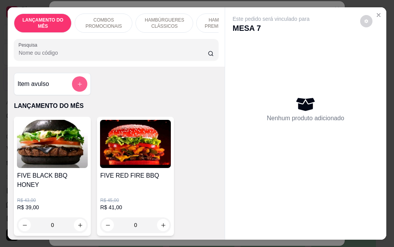
click at [77, 91] on button "add-separate-item" at bounding box center [79, 83] width 15 height 15
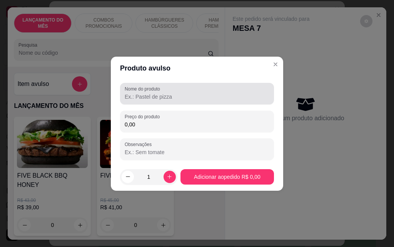
click at [139, 100] on input "Nome do produto" at bounding box center [197, 97] width 145 height 8
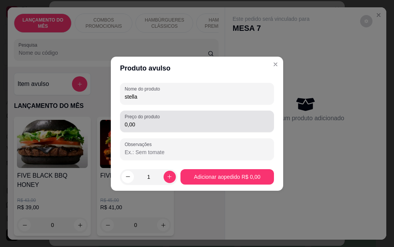
type input "stella"
click at [148, 127] on input "0,00" at bounding box center [197, 125] width 145 height 8
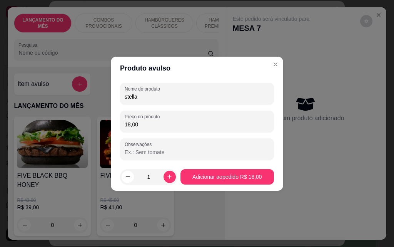
type input "18,00"
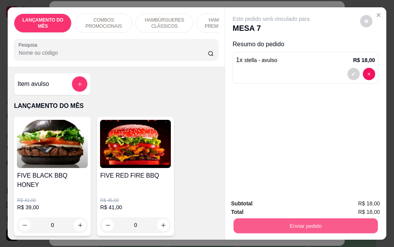
click at [285, 220] on button "Enviar pedido" at bounding box center [305, 225] width 144 height 15
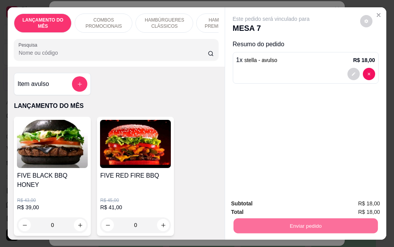
click at [355, 203] on button "Enviar pedido" at bounding box center [361, 203] width 44 height 15
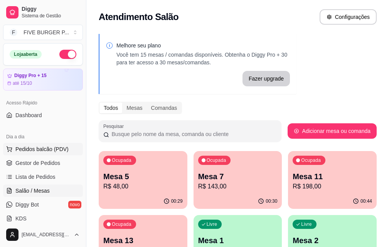
click at [39, 145] on span "Pedidos balcão (PDV)" at bounding box center [41, 149] width 53 height 8
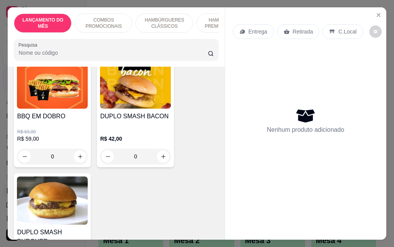
scroll to position [308, 0]
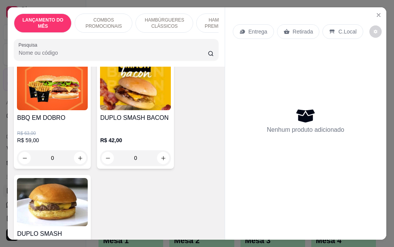
click at [79, 150] on div "0" at bounding box center [52, 157] width 71 height 15
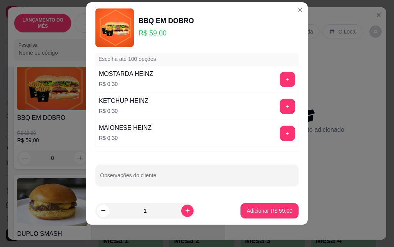
scroll to position [12, 0]
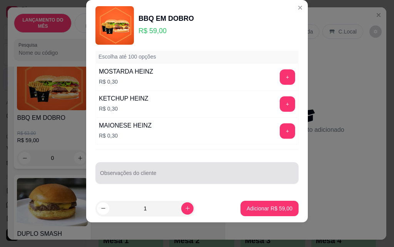
click at [160, 173] on input "Observações do cliente" at bounding box center [197, 176] width 194 height 8
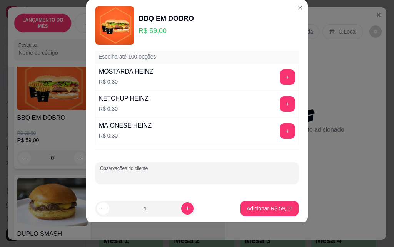
paste input "trocar o cheddar de 1 deles por cream cheese"
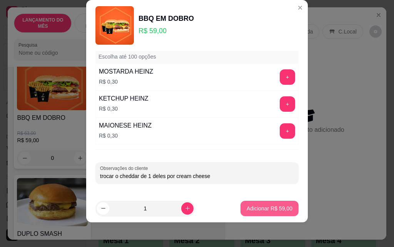
type input "trocar o cheddar de 1 deles por cream cheese"
click at [241, 207] on button "Adicionar R$ 59,00" at bounding box center [269, 208] width 57 height 15
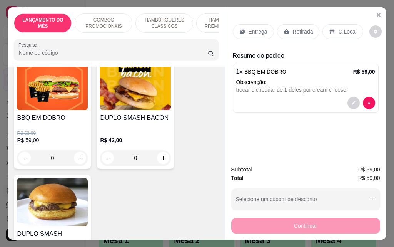
click at [258, 28] on p "Entrega" at bounding box center [258, 32] width 19 height 8
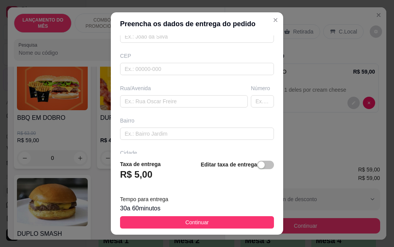
scroll to position [116, 0]
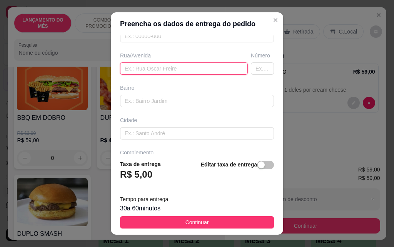
click at [171, 67] on input "text" at bounding box center [184, 68] width 128 height 12
paste input "[PERSON_NAME]"
type input "[PERSON_NAME]"
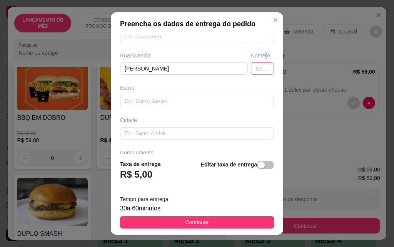
drag, startPoint x: 254, startPoint y: 59, endPoint x: 250, endPoint y: 66, distance: 8.5
click at [254, 60] on div "Número" at bounding box center [263, 63] width 26 height 23
click at [251, 66] on input "text" at bounding box center [262, 68] width 23 height 12
type input "48"
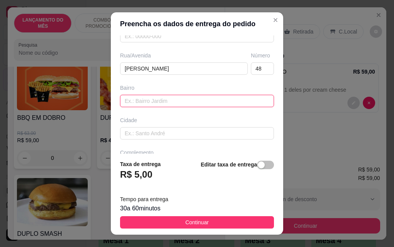
click at [202, 104] on input "text" at bounding box center [197, 101] width 154 height 12
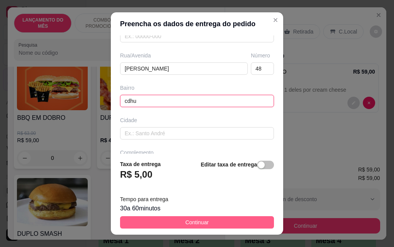
type input "cdhu"
click at [199, 226] on span "Continuar" at bounding box center [197, 222] width 23 height 8
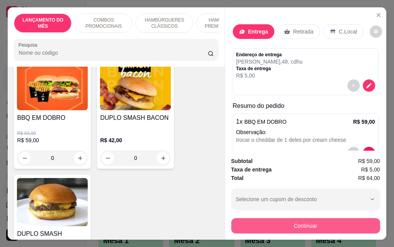
click at [262, 225] on button "Continuar" at bounding box center [305, 225] width 149 height 15
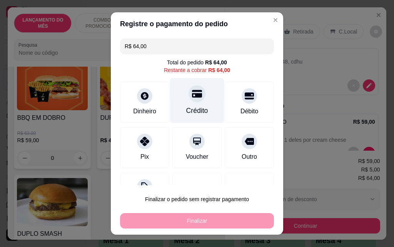
click at [192, 107] on div "Crédito" at bounding box center [197, 111] width 22 height 10
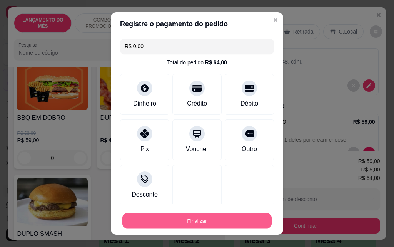
click at [198, 219] on button "Finalizar" at bounding box center [196, 220] width 149 height 15
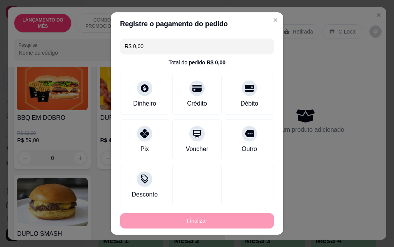
type input "-R$ 64,00"
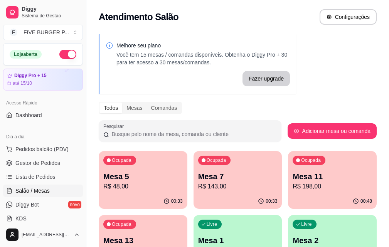
click at [132, 184] on p "R$ 48,00" at bounding box center [142, 186] width 79 height 9
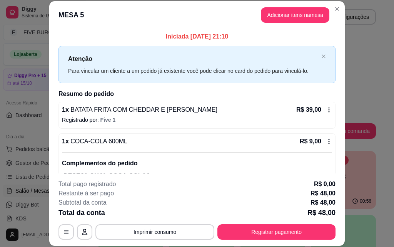
scroll to position [34, 0]
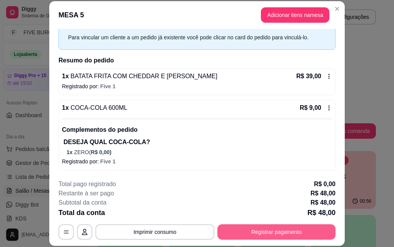
click at [266, 231] on button "Registrar pagamento" at bounding box center [277, 231] width 118 height 15
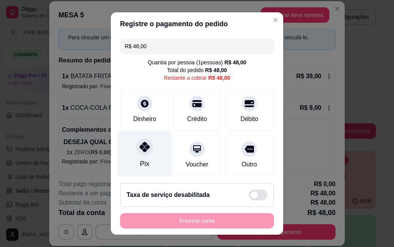
click at [130, 165] on div "Pix" at bounding box center [145, 153] width 54 height 45
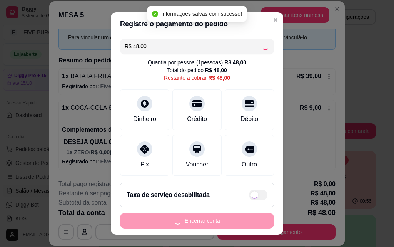
type input "R$ 0,00"
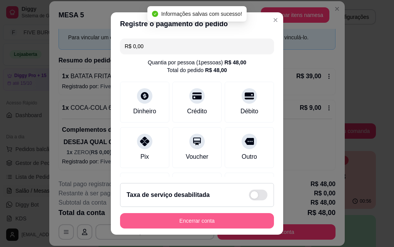
click at [206, 223] on button "Encerrar conta" at bounding box center [197, 220] width 154 height 15
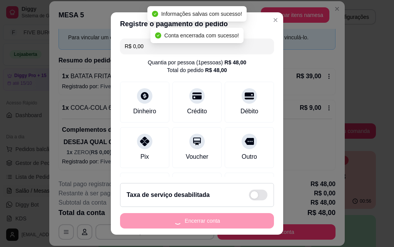
scroll to position [0, 0]
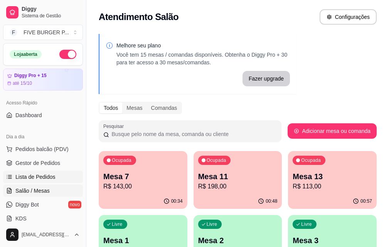
click at [53, 178] on span "Lista de Pedidos" at bounding box center [35, 177] width 40 height 8
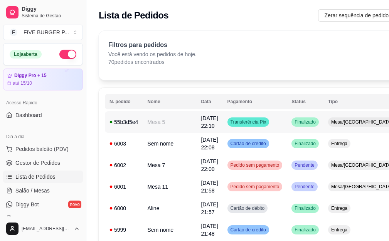
click at [287, 122] on td "Finalizado" at bounding box center [305, 122] width 37 height 22
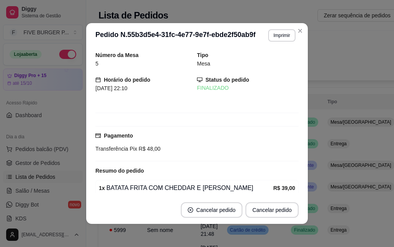
click at [269, 37] on button "Imprimir" at bounding box center [281, 35] width 27 height 12
click at [267, 64] on button "IMPRESSORA" at bounding box center [272, 59] width 45 height 10
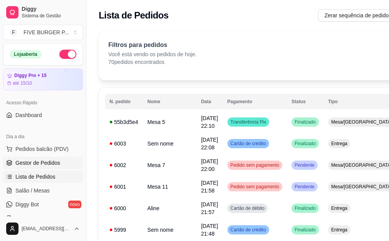
click at [49, 164] on span "Gestor de Pedidos" at bounding box center [37, 163] width 45 height 8
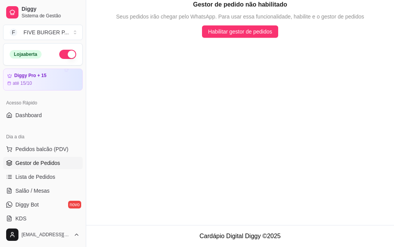
click at [37, 167] on link "Gestor de Pedidos" at bounding box center [43, 163] width 80 height 12
click at [41, 148] on span "Pedidos balcão (PDV)" at bounding box center [41, 149] width 53 height 8
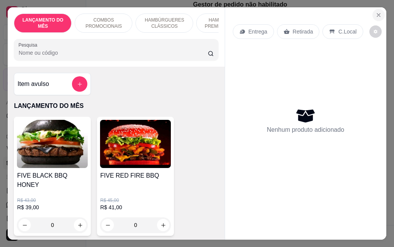
click at [373, 13] on button "Close" at bounding box center [379, 15] width 12 height 12
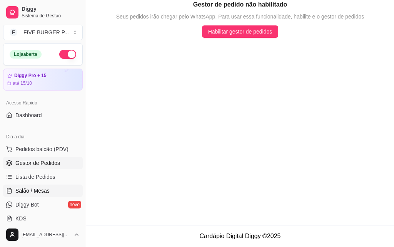
click at [24, 186] on link "Salão / Mesas" at bounding box center [43, 190] width 80 height 12
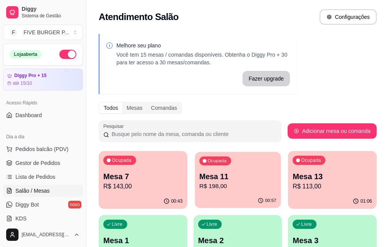
click at [199, 178] on p "Mesa 11" at bounding box center [237, 176] width 77 height 10
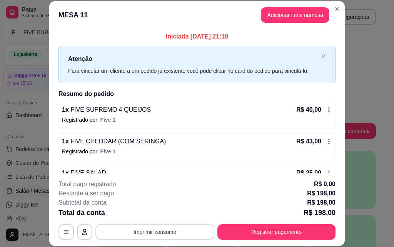
click at [190, 231] on button "Imprimir consumo" at bounding box center [155, 231] width 119 height 15
click at [164, 211] on button "IMPRESSORA" at bounding box center [154, 214] width 54 height 12
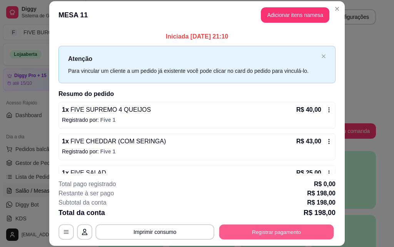
click at [280, 234] on button "Registrar pagamento" at bounding box center [277, 231] width 115 height 15
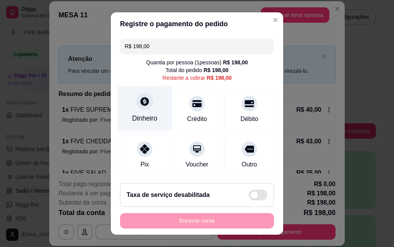
click at [139, 113] on div "Dinheiro" at bounding box center [145, 108] width 54 height 45
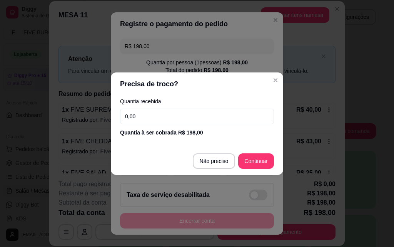
click at [164, 115] on input "0,00" at bounding box center [197, 116] width 154 height 15
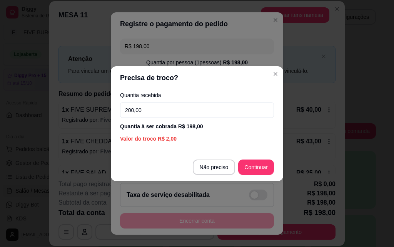
type input "200,00"
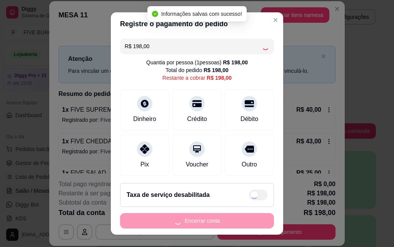
type input "R$ 0,00"
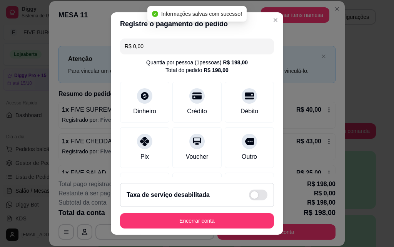
click at [245, 228] on footer "Taxa de serviço desabilitada Encerrar conta" at bounding box center [197, 206] width 173 height 58
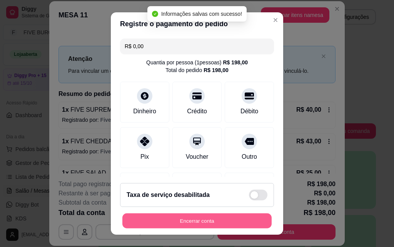
click at [247, 225] on button "Encerrar conta" at bounding box center [196, 220] width 149 height 15
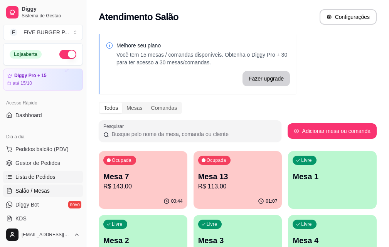
click at [57, 176] on link "Lista de Pedidos" at bounding box center [43, 177] width 80 height 12
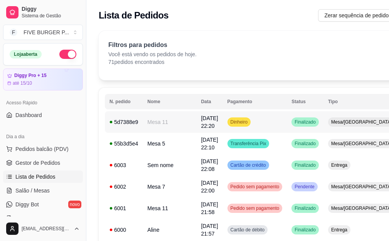
click at [224, 128] on td "Dinheiro" at bounding box center [255, 122] width 64 height 22
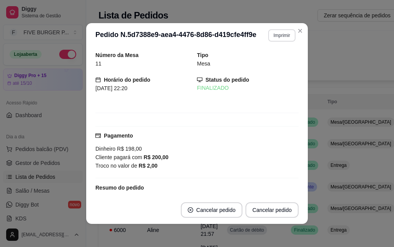
click at [278, 37] on button "Imprimir" at bounding box center [281, 35] width 27 height 12
click at [275, 61] on button "IMPRESSORA" at bounding box center [266, 62] width 54 height 12
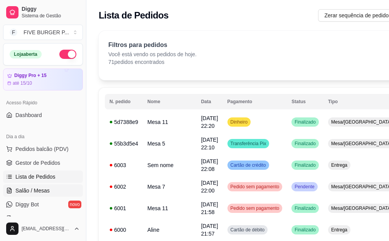
click at [41, 188] on span "Salão / Mesas" at bounding box center [32, 191] width 34 height 8
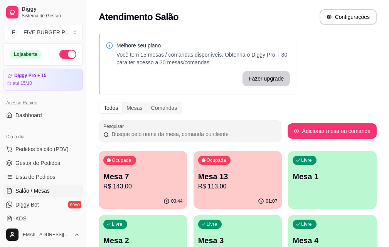
click at [212, 182] on p "R$ 113,00" at bounding box center [237, 186] width 79 height 9
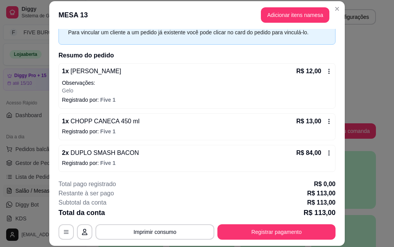
scroll to position [72, 0]
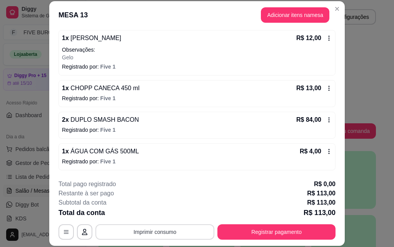
click at [181, 235] on button "Imprimir consumo" at bounding box center [155, 231] width 119 height 15
click at [167, 215] on button "IMPRESSORA" at bounding box center [155, 214] width 56 height 12
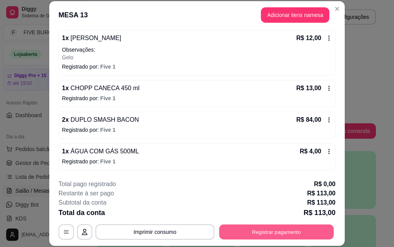
click at [256, 226] on button "Registrar pagamento" at bounding box center [277, 231] width 115 height 15
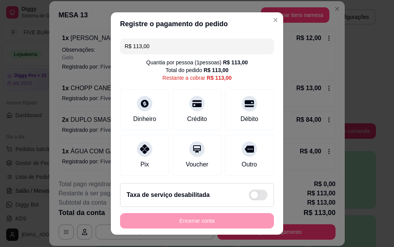
drag, startPoint x: 156, startPoint y: 43, endPoint x: 39, endPoint y: 49, distance: 116.5
click at [39, 49] on div "Registre o pagamento do pedido R$ 113,00 Quantia por pessoa ( 1 pessoas) R$ 113…" at bounding box center [197, 123] width 394 height 247
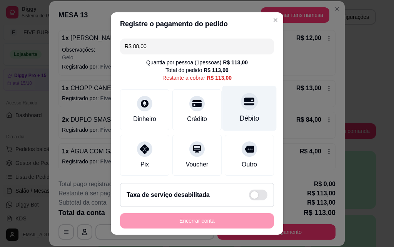
click at [223, 111] on div "Débito" at bounding box center [250, 108] width 54 height 45
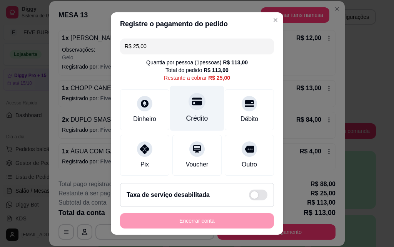
click at [186, 112] on div "Crédito" at bounding box center [197, 108] width 54 height 45
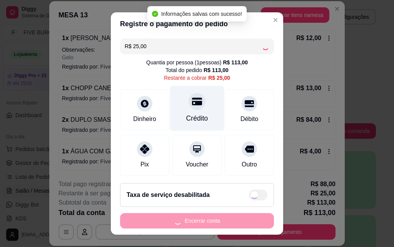
type input "R$ 0,00"
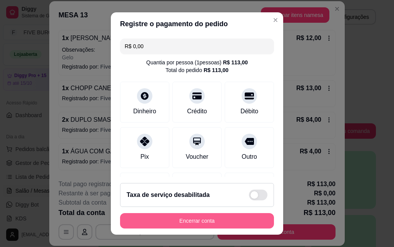
click at [220, 218] on button "Encerrar conta" at bounding box center [197, 220] width 154 height 15
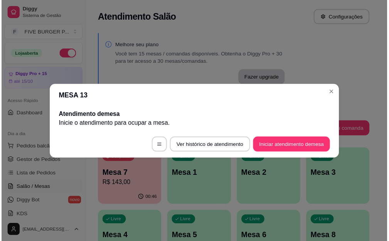
scroll to position [0, 0]
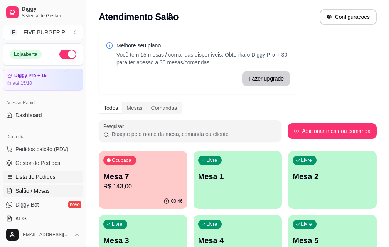
click at [49, 178] on span "Lista de Pedidos" at bounding box center [35, 177] width 40 height 8
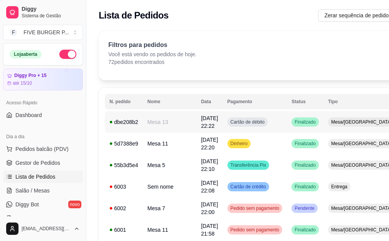
click at [260, 121] on td "Cartão de débito" at bounding box center [255, 122] width 64 height 22
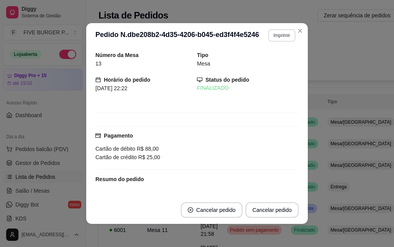
click at [285, 41] on button "Imprimir" at bounding box center [281, 35] width 27 height 12
click at [265, 64] on button "IMPRESSORA" at bounding box center [266, 62] width 56 height 12
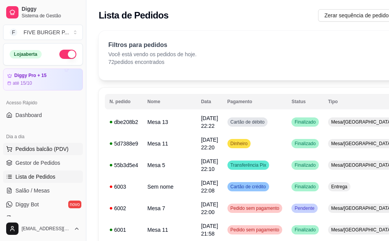
click at [47, 145] on span "Pedidos balcão (PDV)" at bounding box center [41, 149] width 53 height 8
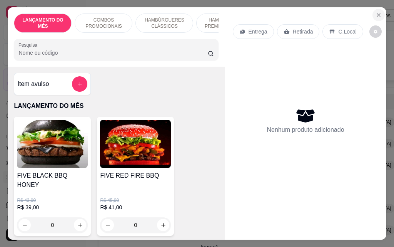
click at [376, 13] on icon "Close" at bounding box center [379, 15] width 6 height 6
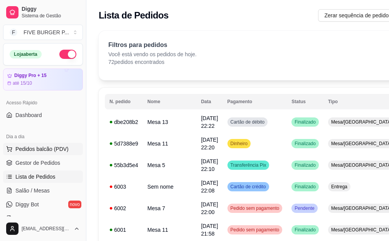
click at [39, 148] on span "Pedidos balcão (PDV)" at bounding box center [41, 149] width 53 height 8
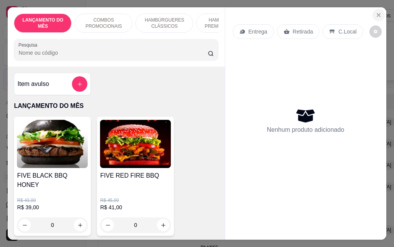
click at [376, 13] on icon "Close" at bounding box center [379, 15] width 6 height 6
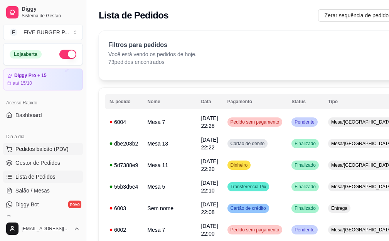
click at [51, 145] on button "Pedidos balcão (PDV)" at bounding box center [43, 149] width 80 height 12
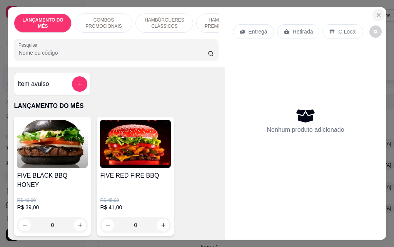
click at [376, 12] on icon "Close" at bounding box center [379, 15] width 6 height 6
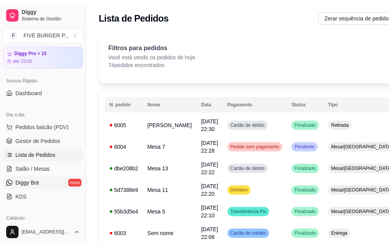
scroll to position [39, 0]
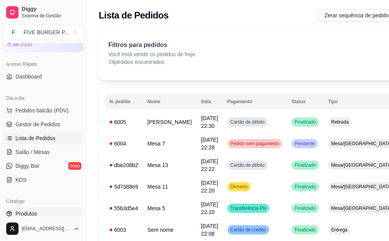
click at [47, 214] on link "Produtos" at bounding box center [43, 214] width 80 height 12
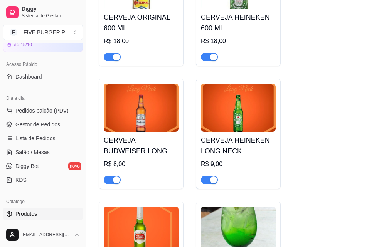
scroll to position [4814, 0]
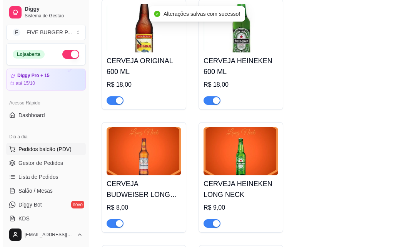
scroll to position [4699, 0]
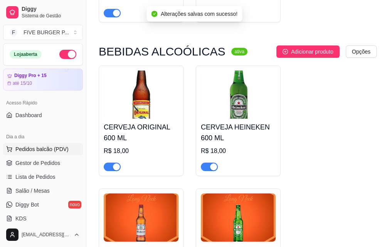
click at [46, 150] on span "Pedidos balcão (PDV)" at bounding box center [41, 149] width 53 height 8
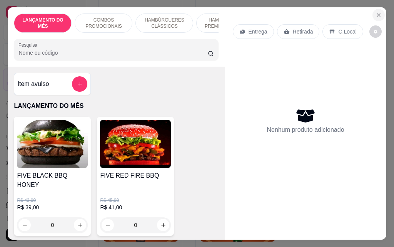
click at [377, 14] on icon "Close" at bounding box center [379, 15] width 6 height 6
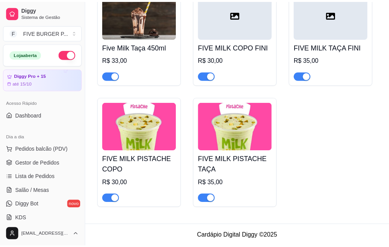
scroll to position [4463, 0]
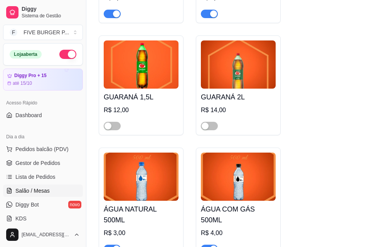
click at [28, 186] on link "Salão / Mesas" at bounding box center [43, 190] width 80 height 12
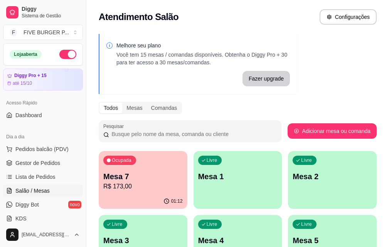
click at [133, 187] on p "R$ 173,00" at bounding box center [142, 186] width 79 height 9
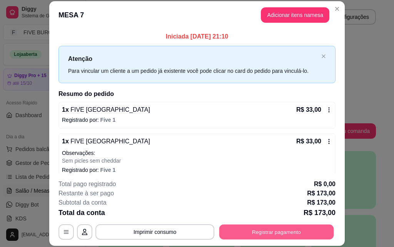
click at [226, 230] on button "Registrar pagamento" at bounding box center [277, 231] width 115 height 15
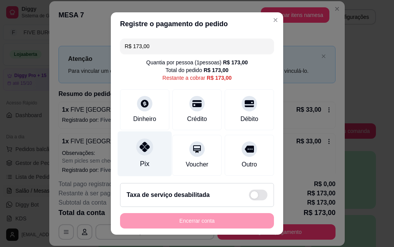
click at [145, 158] on div "Pix" at bounding box center [145, 153] width 54 height 45
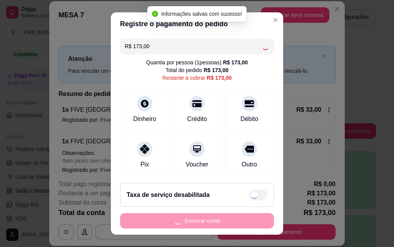
type input "R$ 0,00"
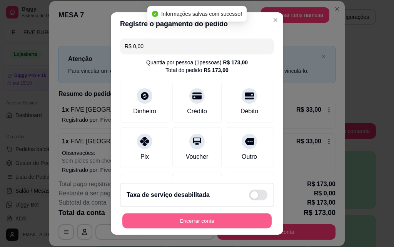
click at [171, 222] on button "Encerrar conta" at bounding box center [196, 220] width 149 height 15
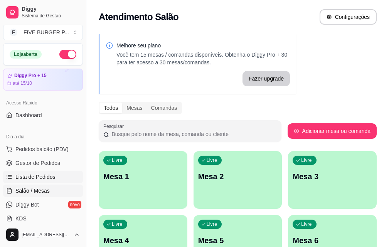
click at [41, 181] on link "Lista de Pedidos" at bounding box center [43, 177] width 80 height 12
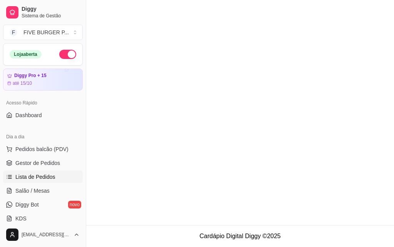
click at [45, 179] on span "Lista de Pedidos" at bounding box center [35, 177] width 40 height 8
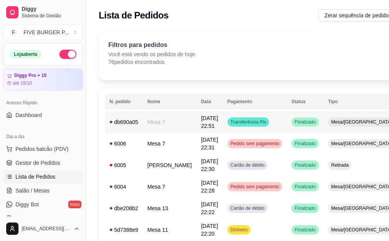
click at [263, 123] on td "Transferência Pix" at bounding box center [255, 122] width 64 height 22
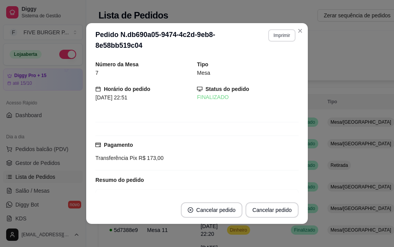
click at [283, 38] on button "Imprimir" at bounding box center [281, 35] width 27 height 12
click at [276, 64] on button "IMPRESSORA" at bounding box center [272, 59] width 45 height 10
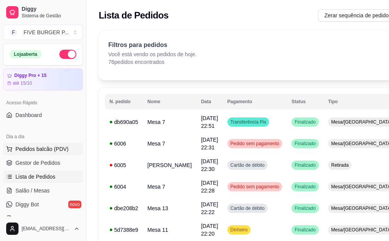
click at [54, 151] on span "Pedidos balcão (PDV)" at bounding box center [41, 149] width 53 height 8
